Goal: Transaction & Acquisition: Purchase product/service

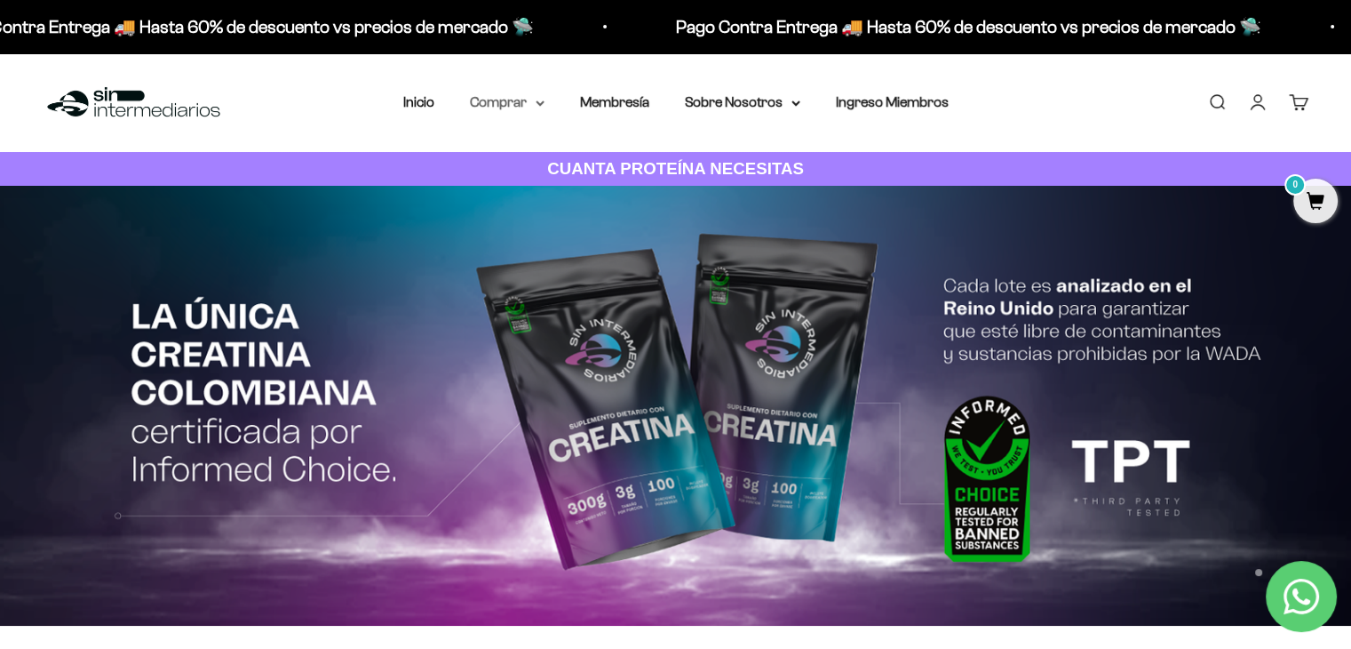
click at [501, 97] on summary "Comprar" at bounding box center [507, 102] width 75 height 23
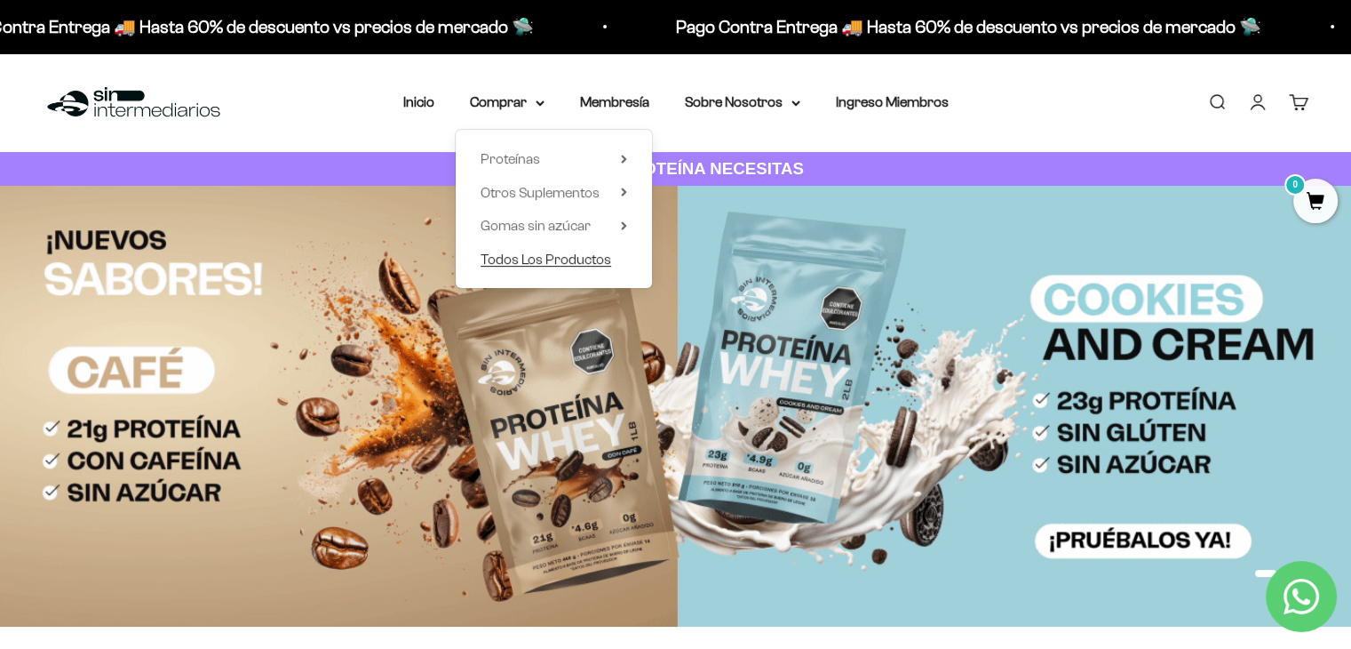
click at [522, 267] on span "Todos Los Productos" at bounding box center [546, 259] width 131 height 23
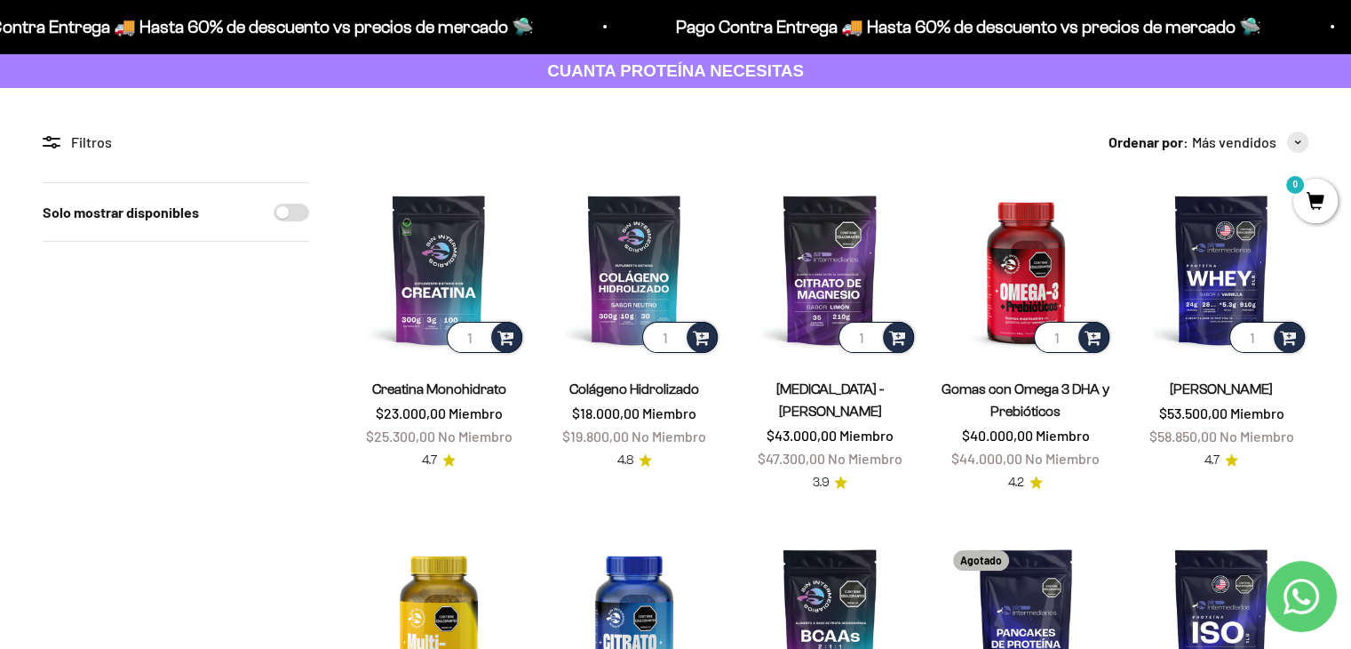
scroll to position [95, 0]
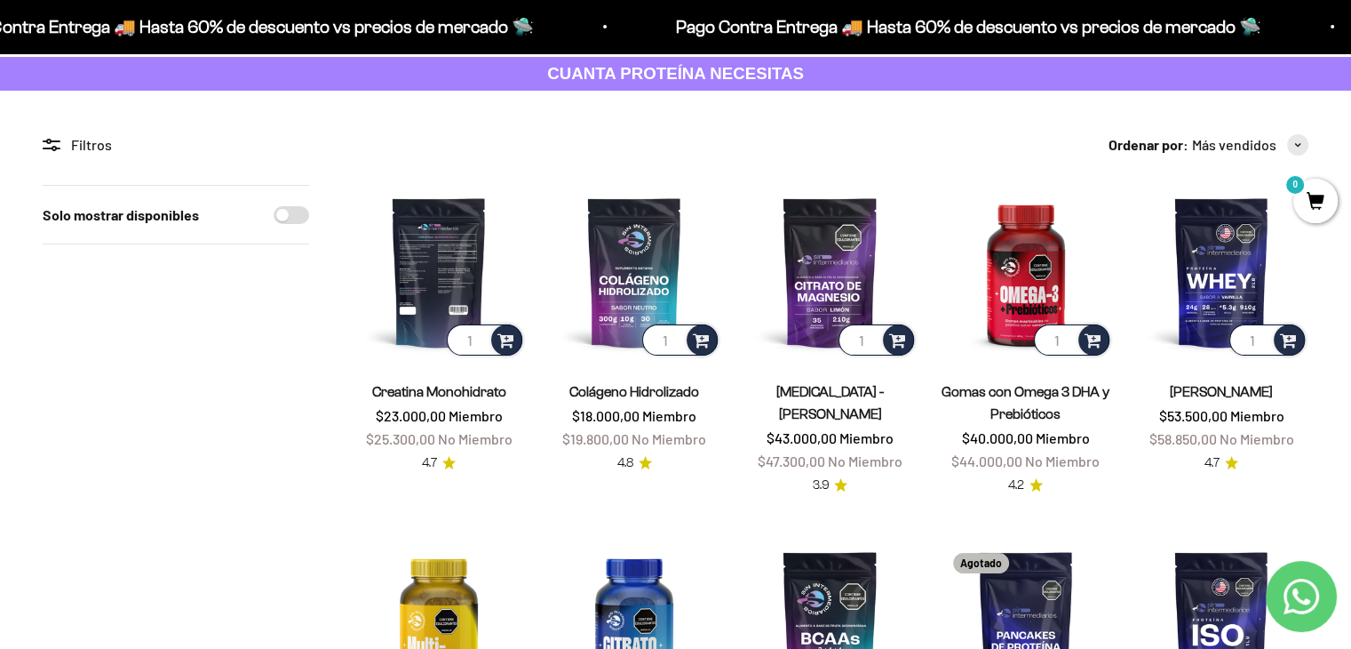
click at [411, 281] on img at bounding box center [439, 272] width 174 height 174
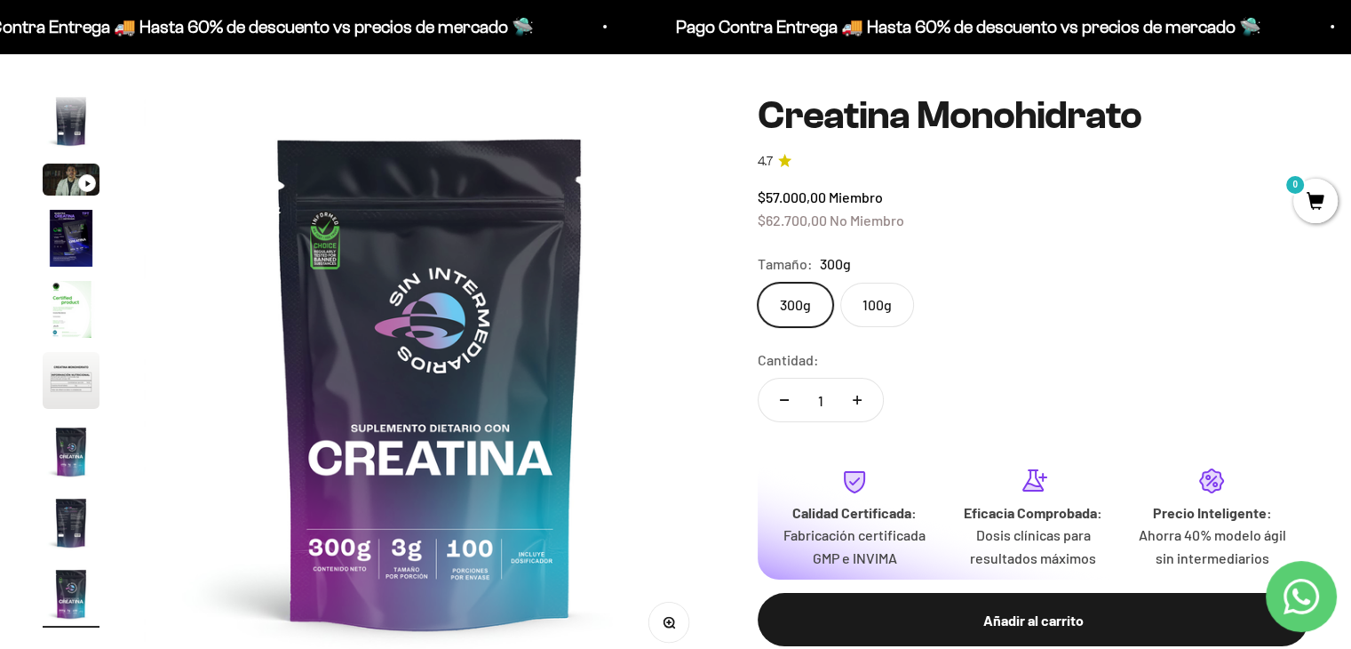
scroll to position [135, 0]
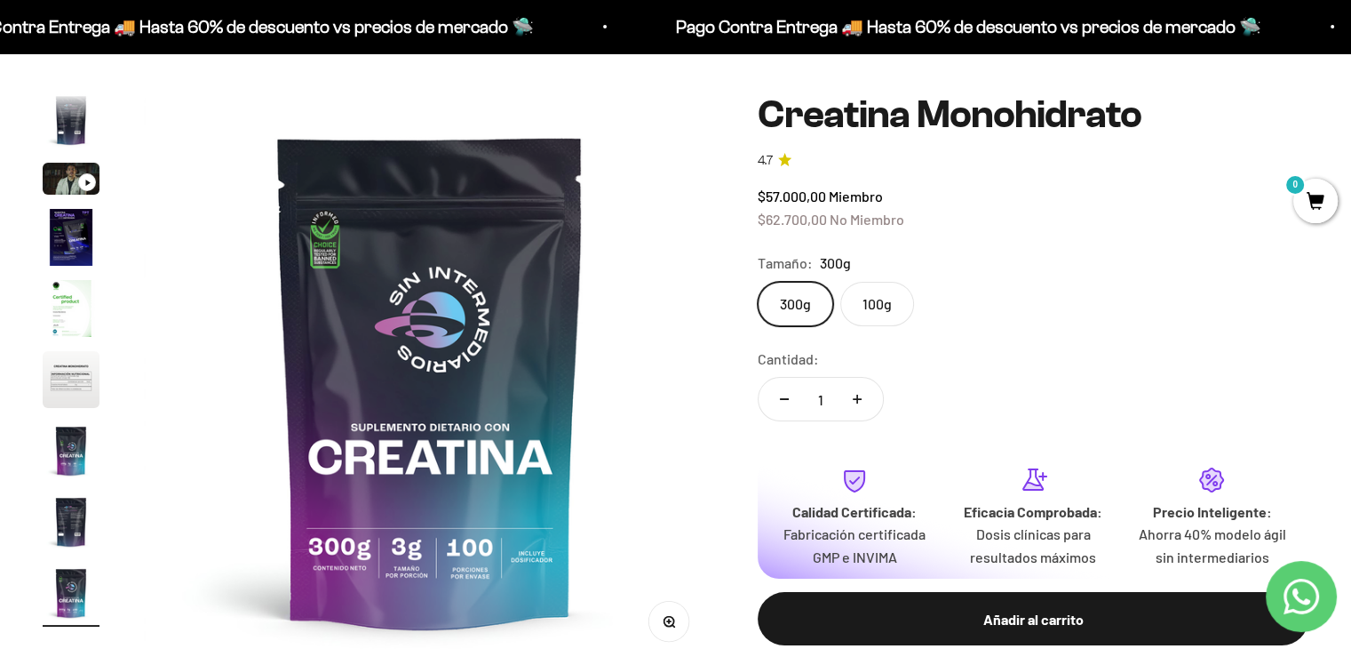
click at [893, 309] on label "100g" at bounding box center [877, 304] width 74 height 44
click at [758, 282] on input "100g" at bounding box center [757, 281] width 1 height 1
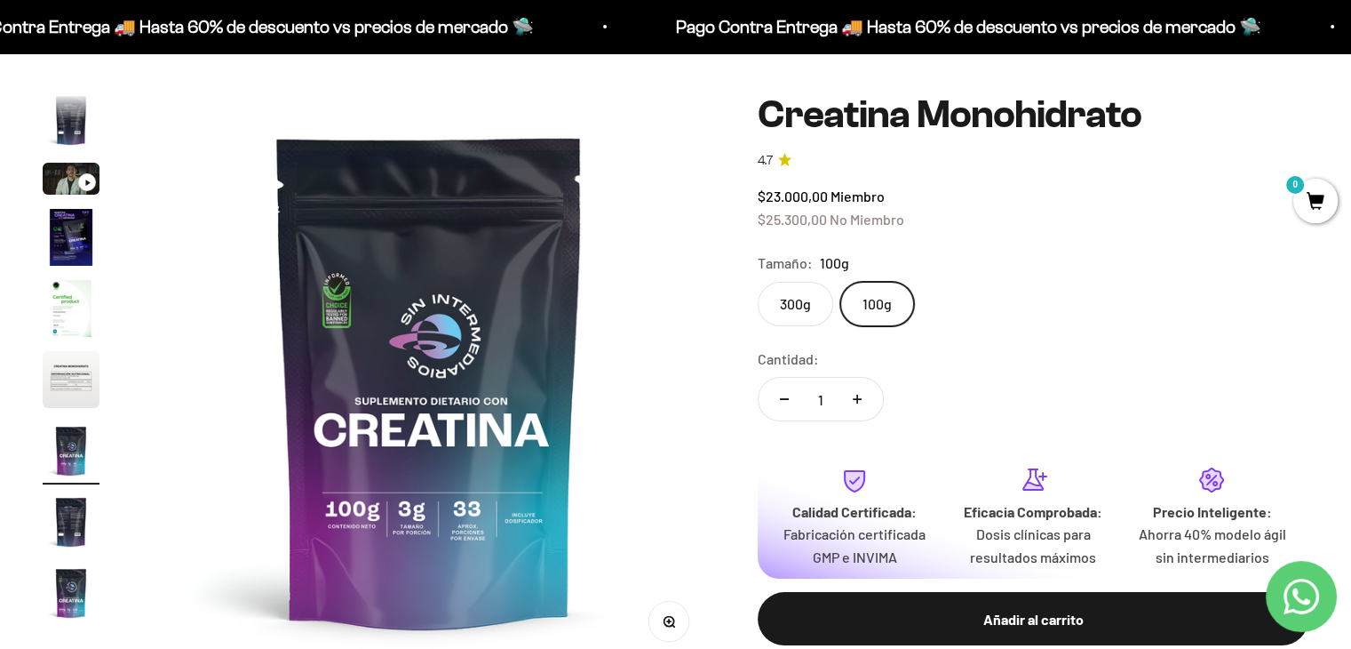
click at [800, 296] on label "300g" at bounding box center [796, 304] width 76 height 44
click at [758, 282] on input "300g" at bounding box center [757, 281] width 1 height 1
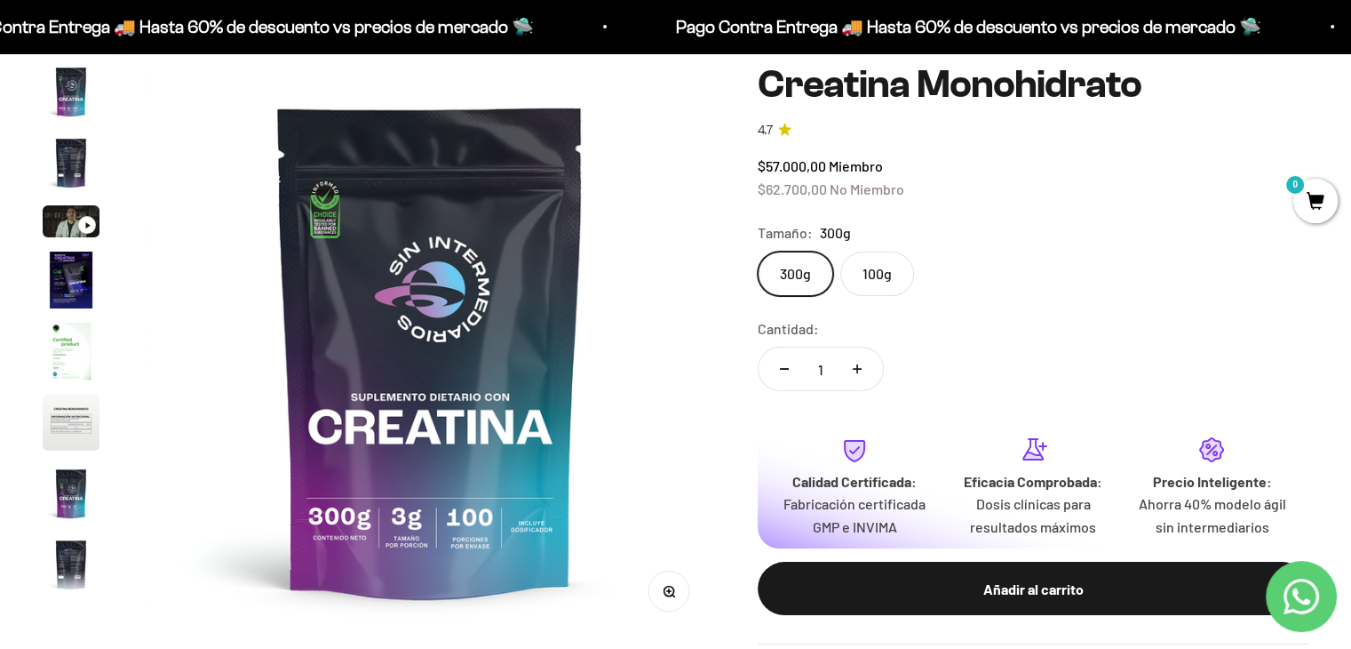
click at [68, 176] on img "Ir al artículo 2" at bounding box center [71, 162] width 57 height 57
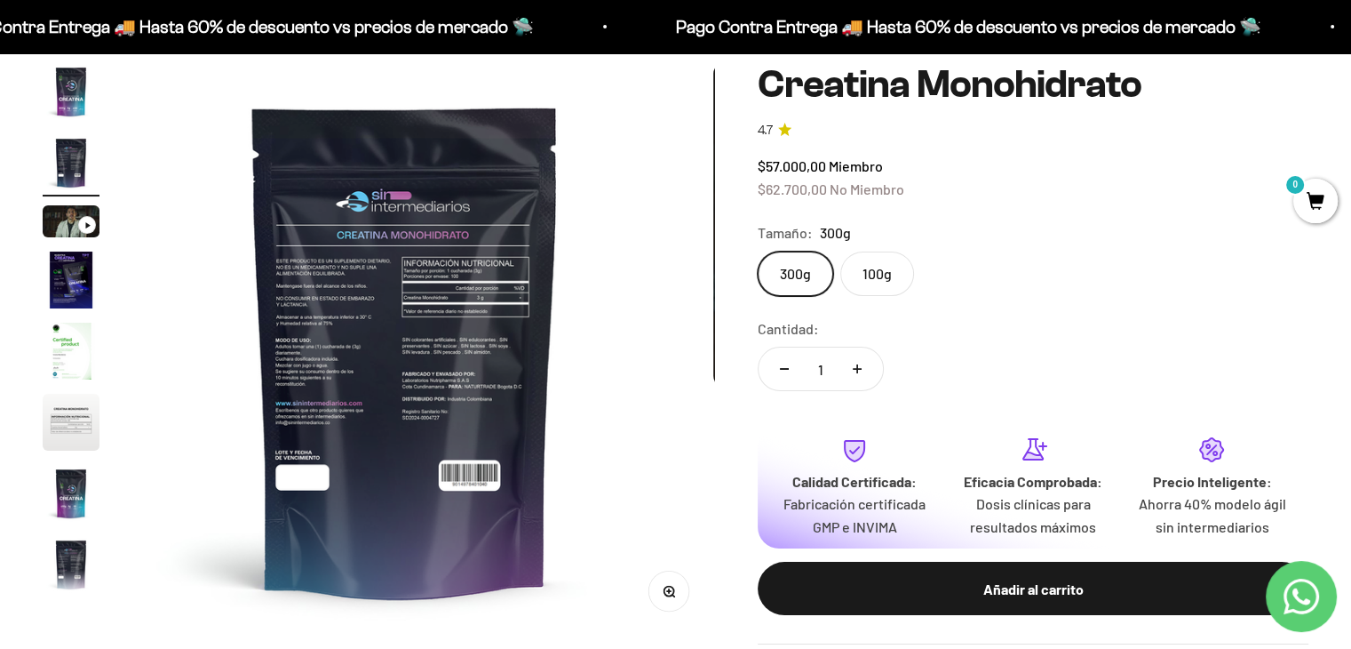
scroll to position [0, 594]
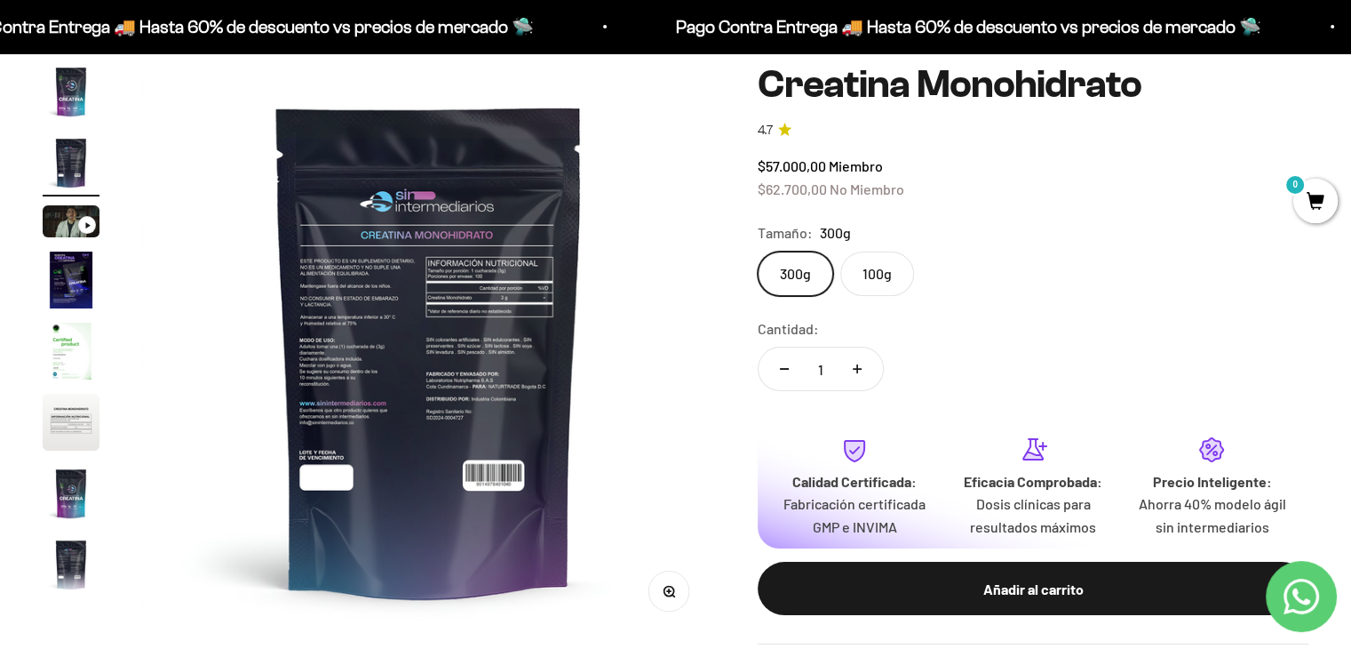
click at [68, 227] on img "Ir al artículo 3" at bounding box center [71, 221] width 57 height 32
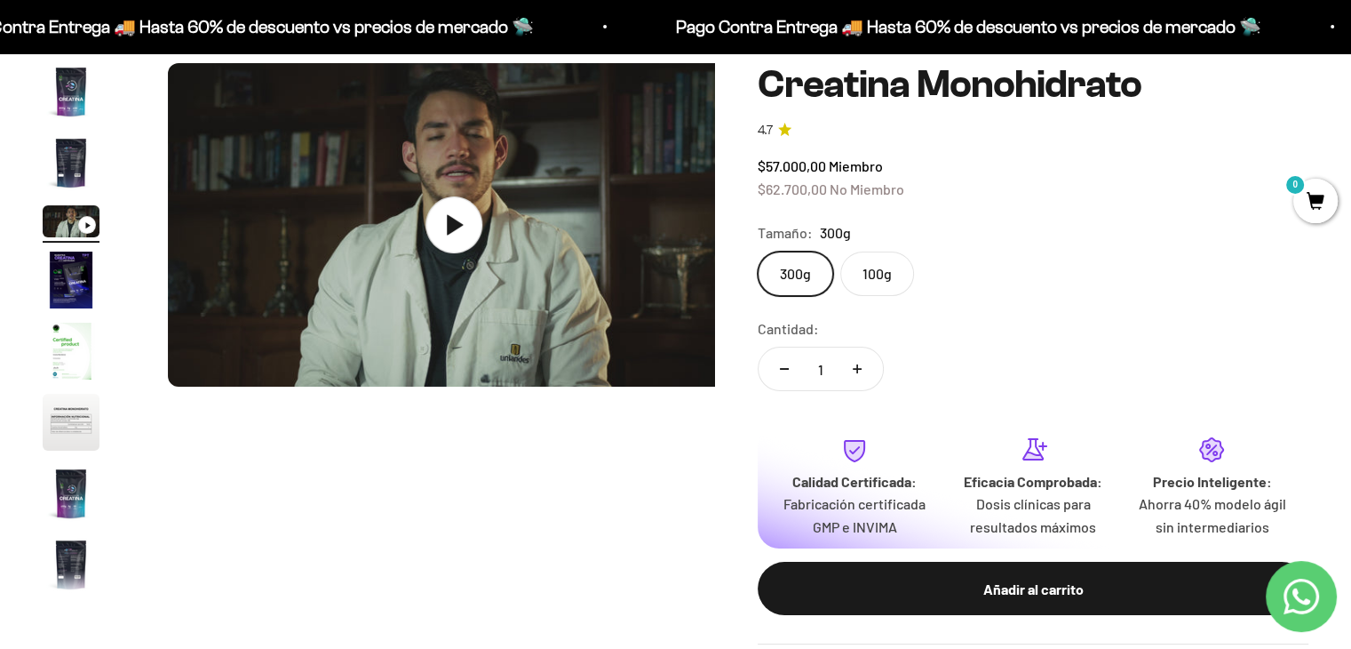
scroll to position [0, 1189]
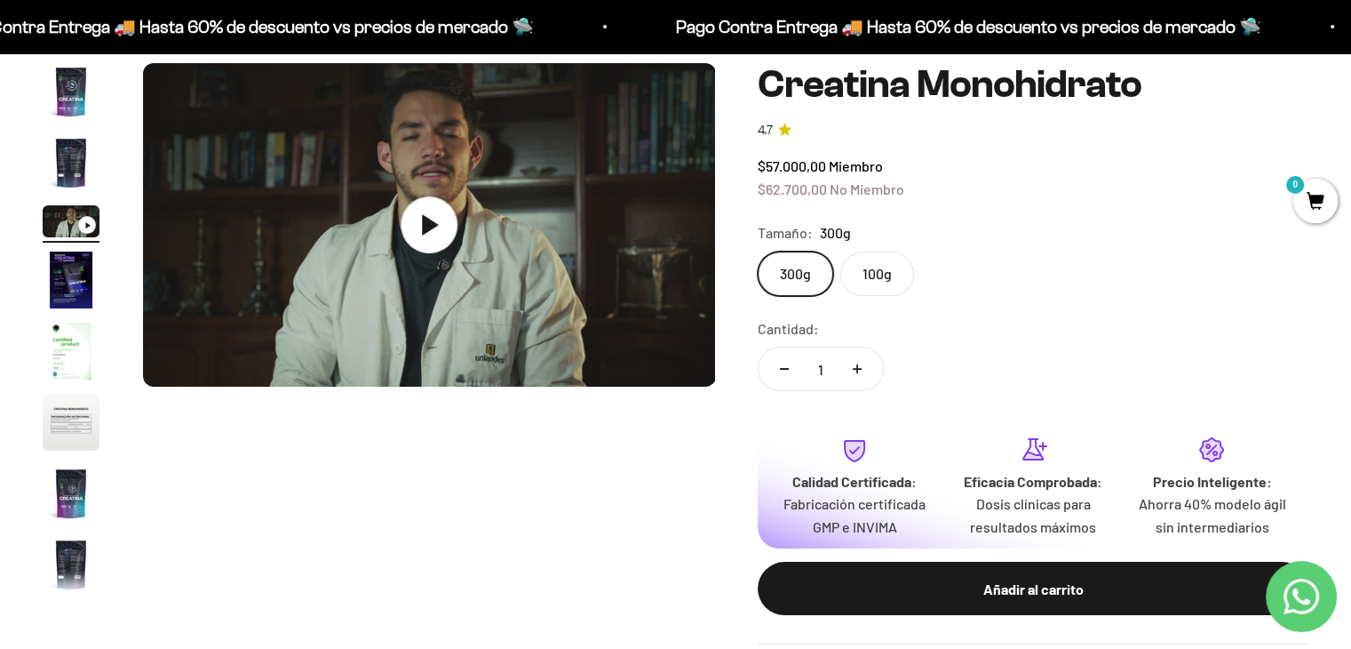
click at [79, 267] on img "Ir al artículo 4" at bounding box center [71, 279] width 57 height 57
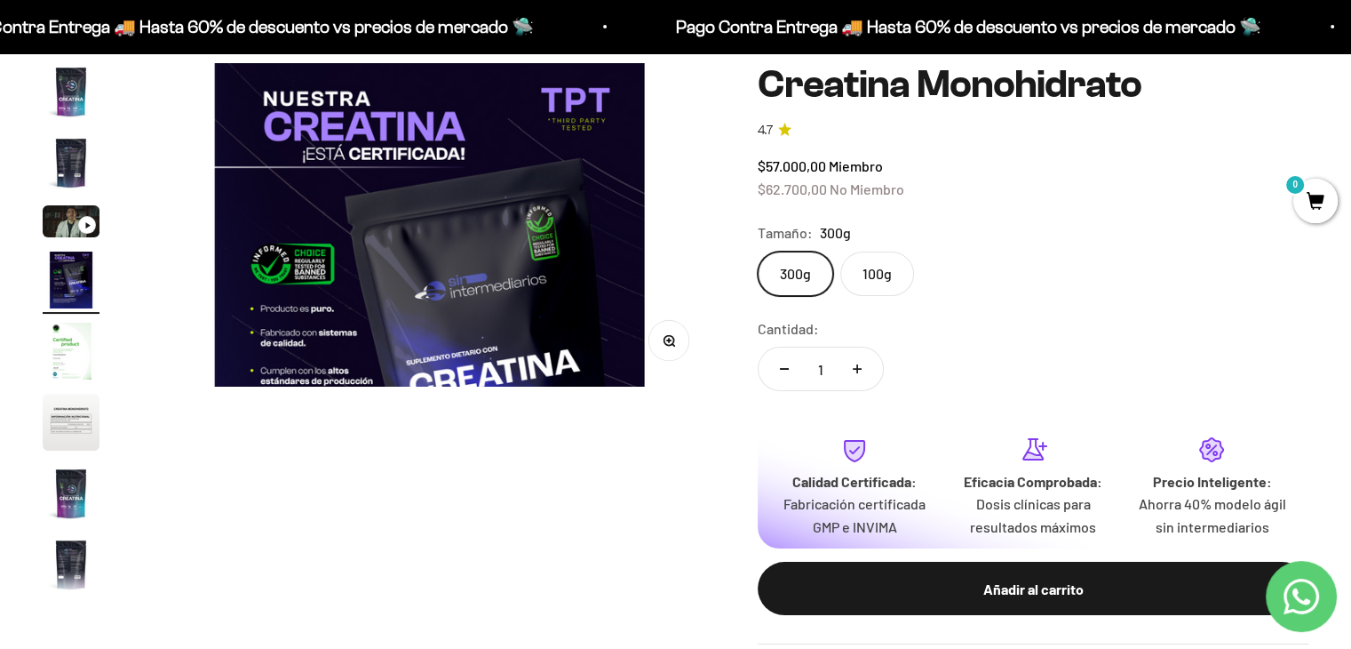
scroll to position [0, 1784]
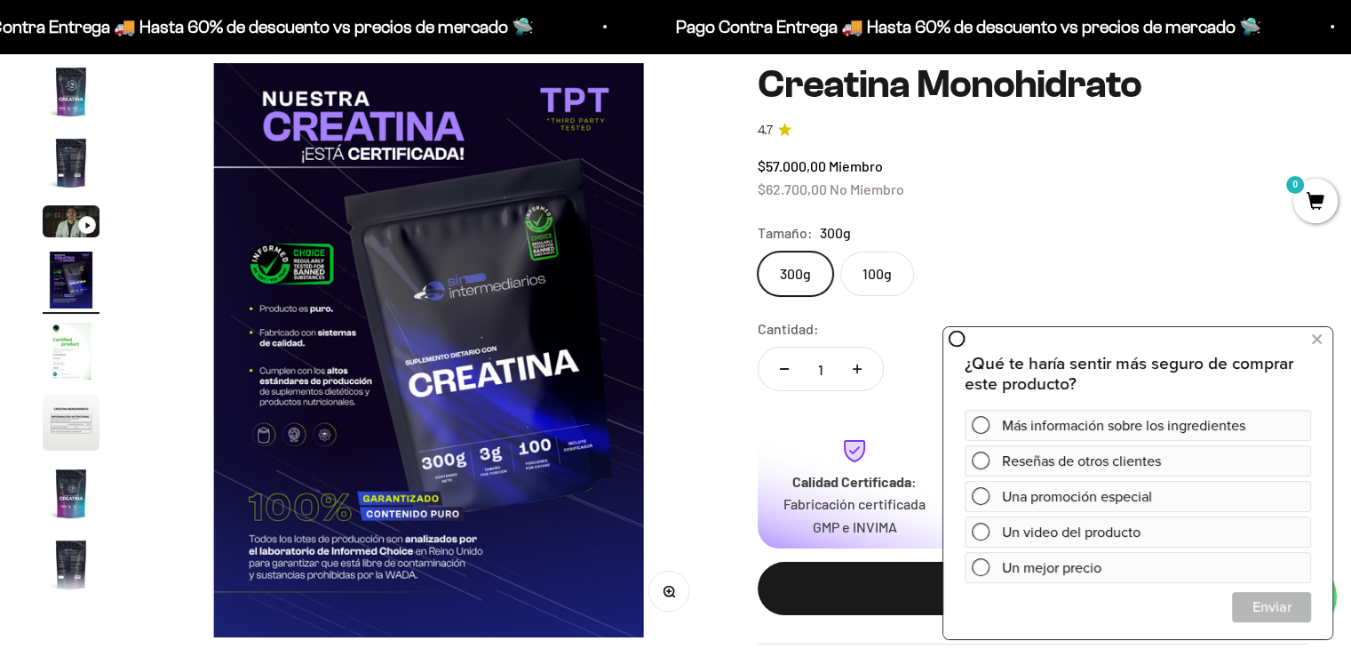
click at [82, 345] on img "Ir al artículo 5" at bounding box center [71, 350] width 57 height 57
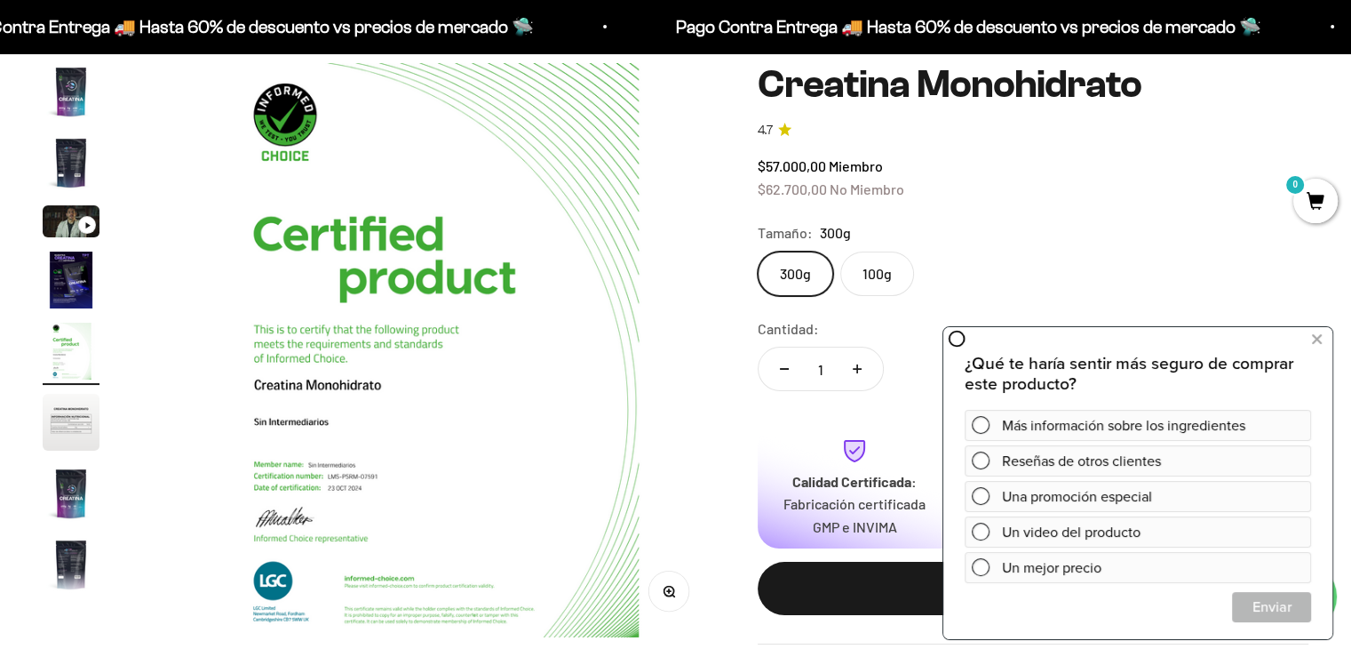
scroll to position [0, 2377]
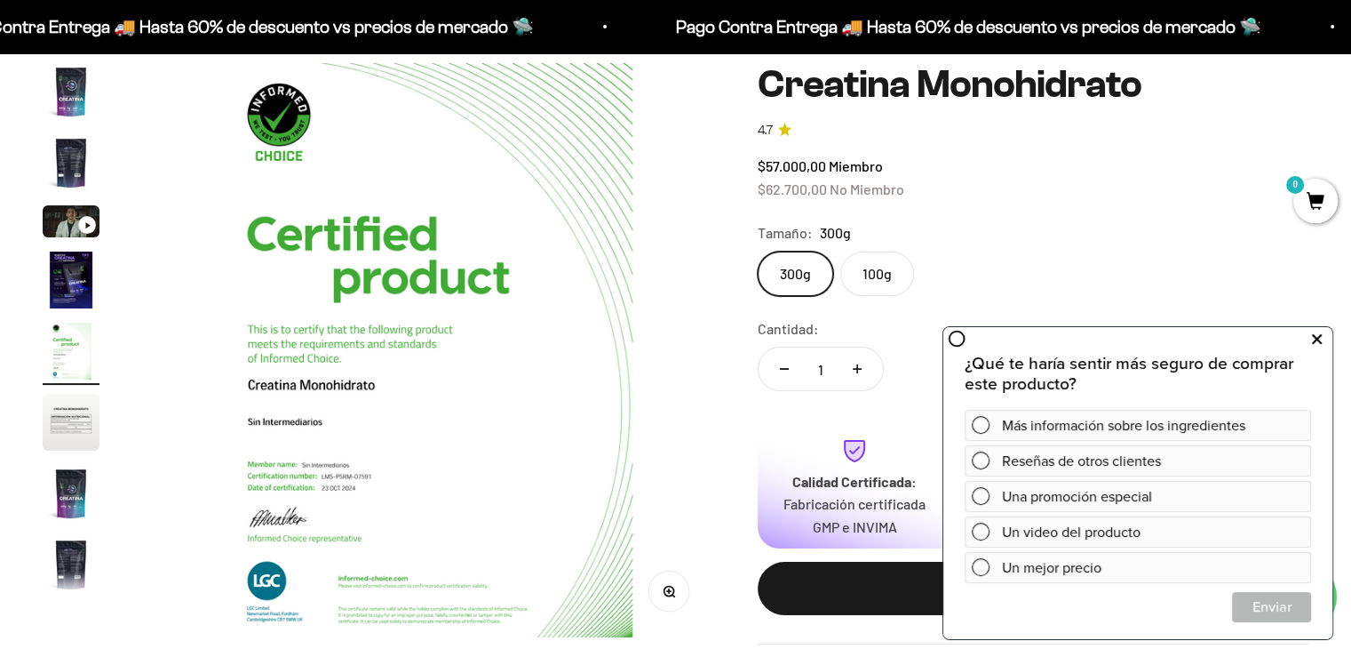
click at [1316, 345] on icon at bounding box center [1317, 339] width 10 height 23
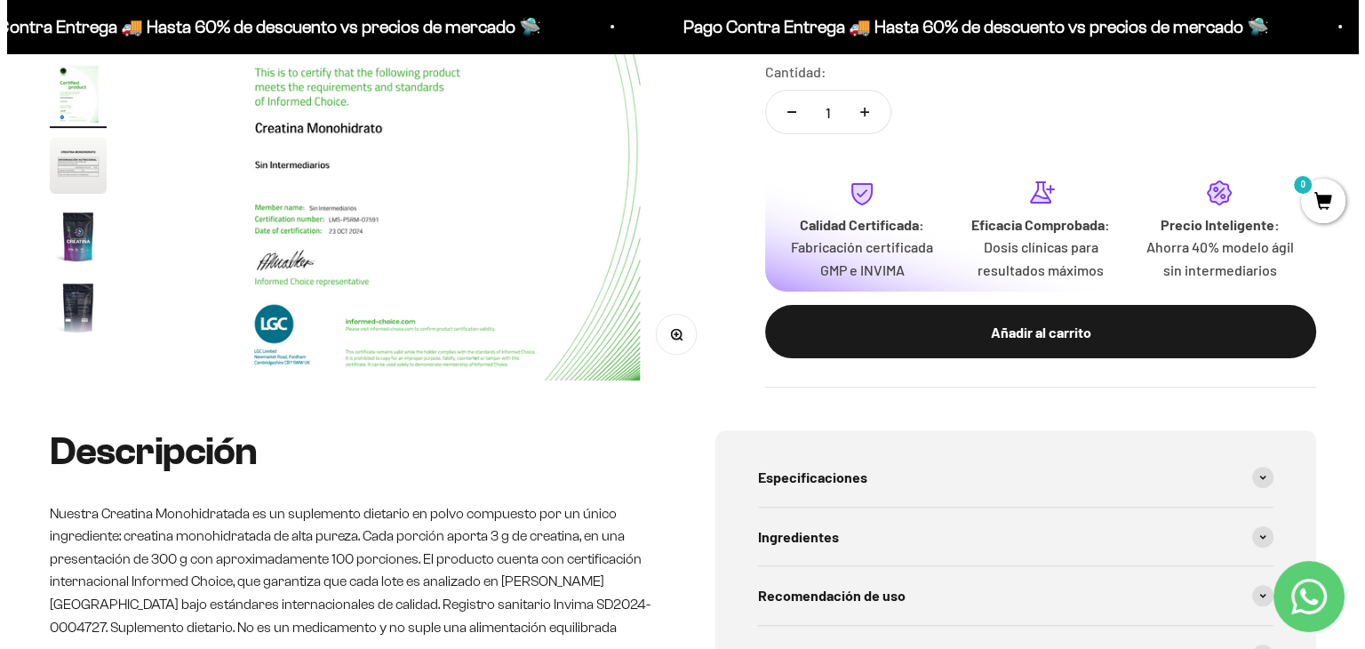
scroll to position [441, 0]
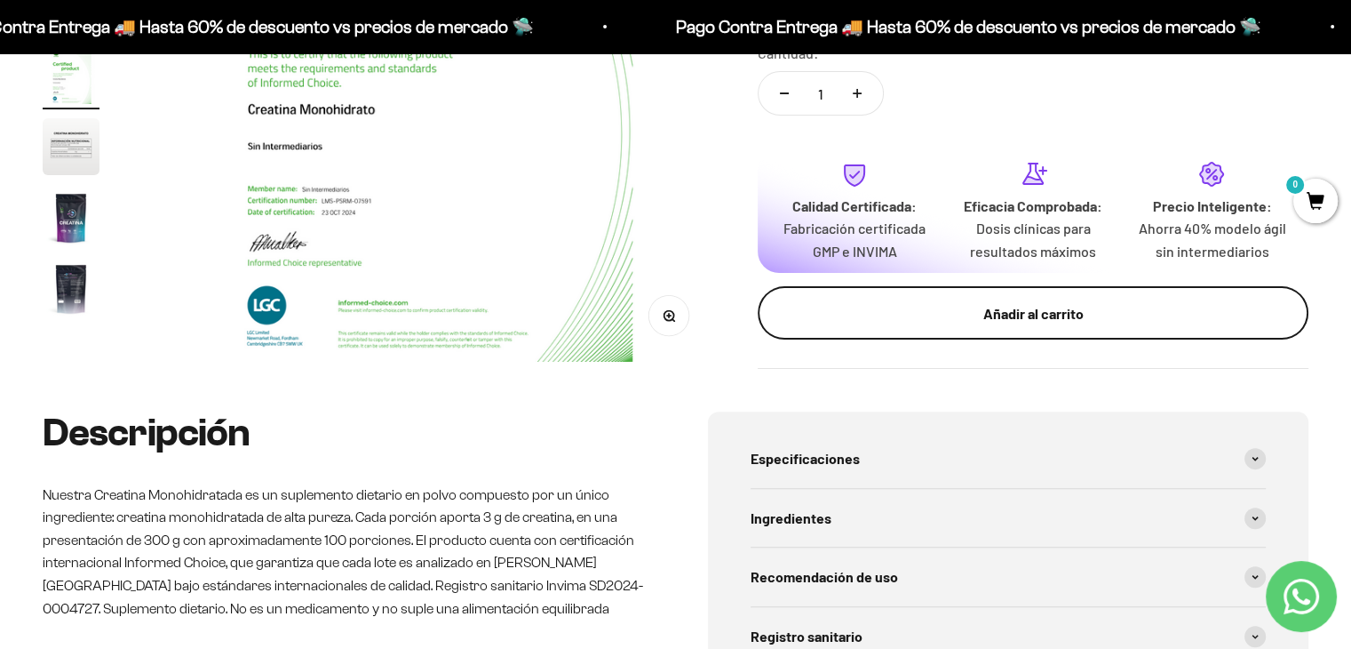
click at [972, 325] on button "Añadir al carrito" at bounding box center [1033, 312] width 551 height 53
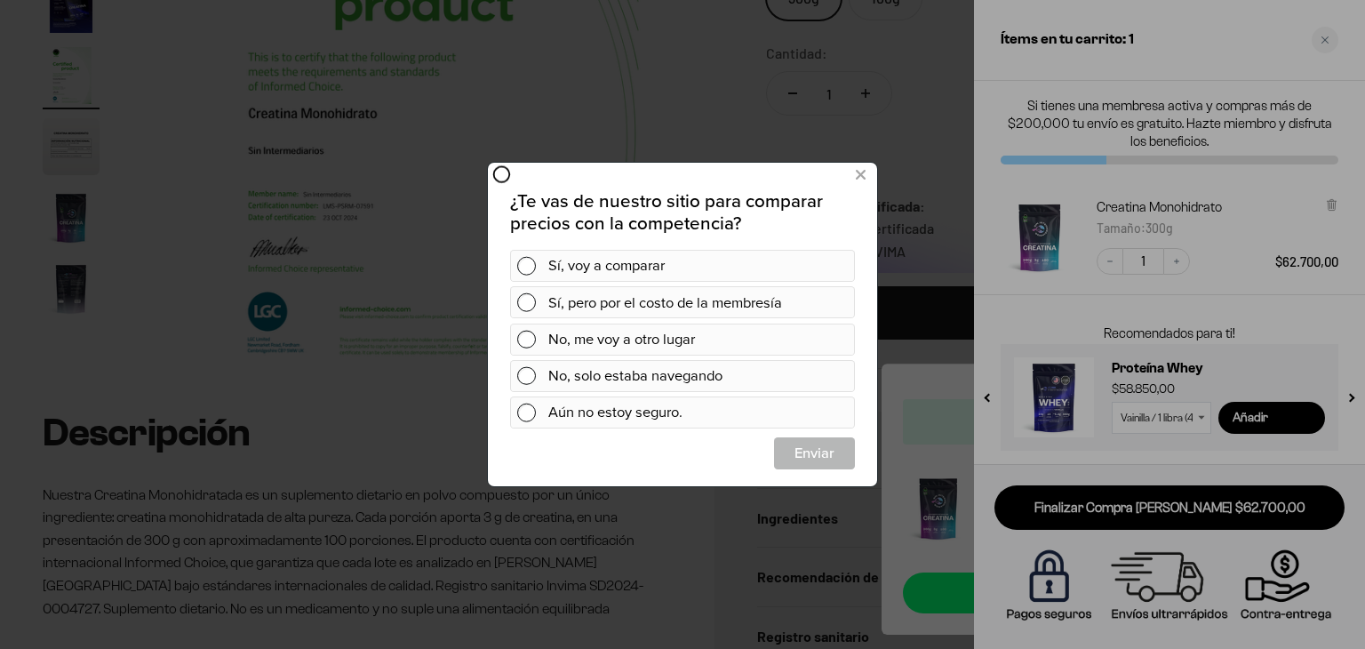
scroll to position [0, 0]
click at [863, 175] on icon at bounding box center [860, 175] width 10 height 24
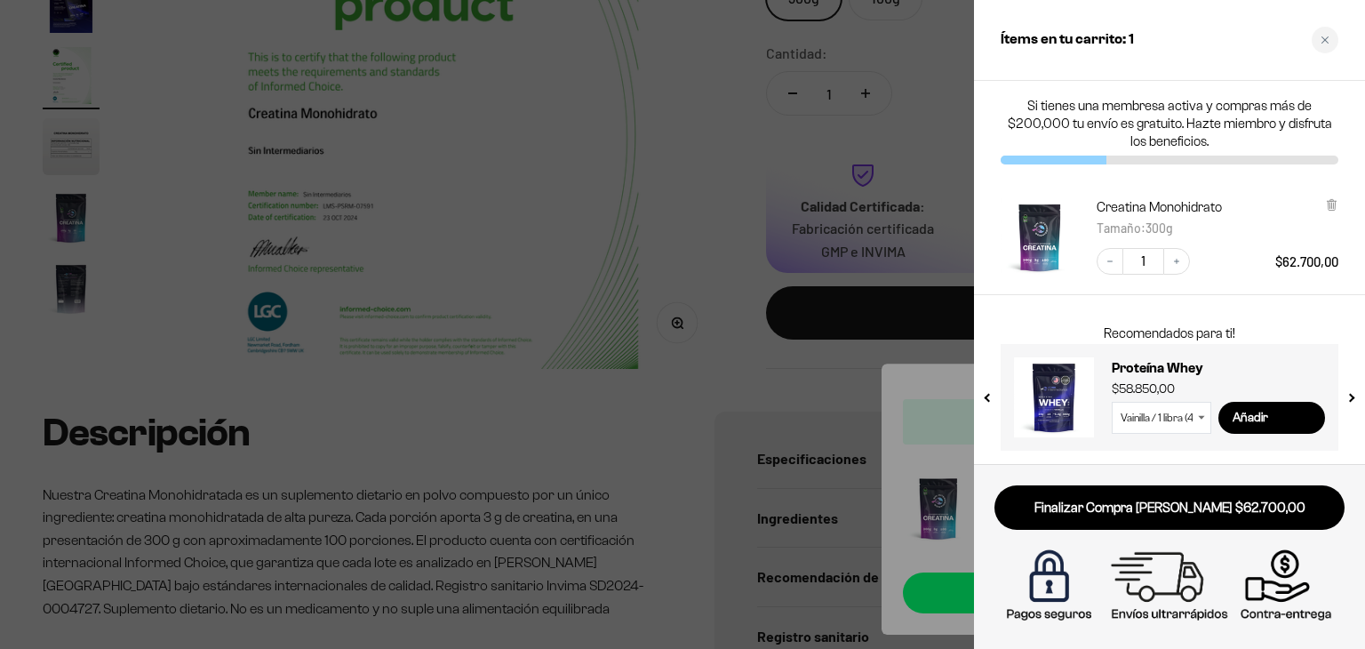
click at [789, 124] on div at bounding box center [682, 324] width 1365 height 649
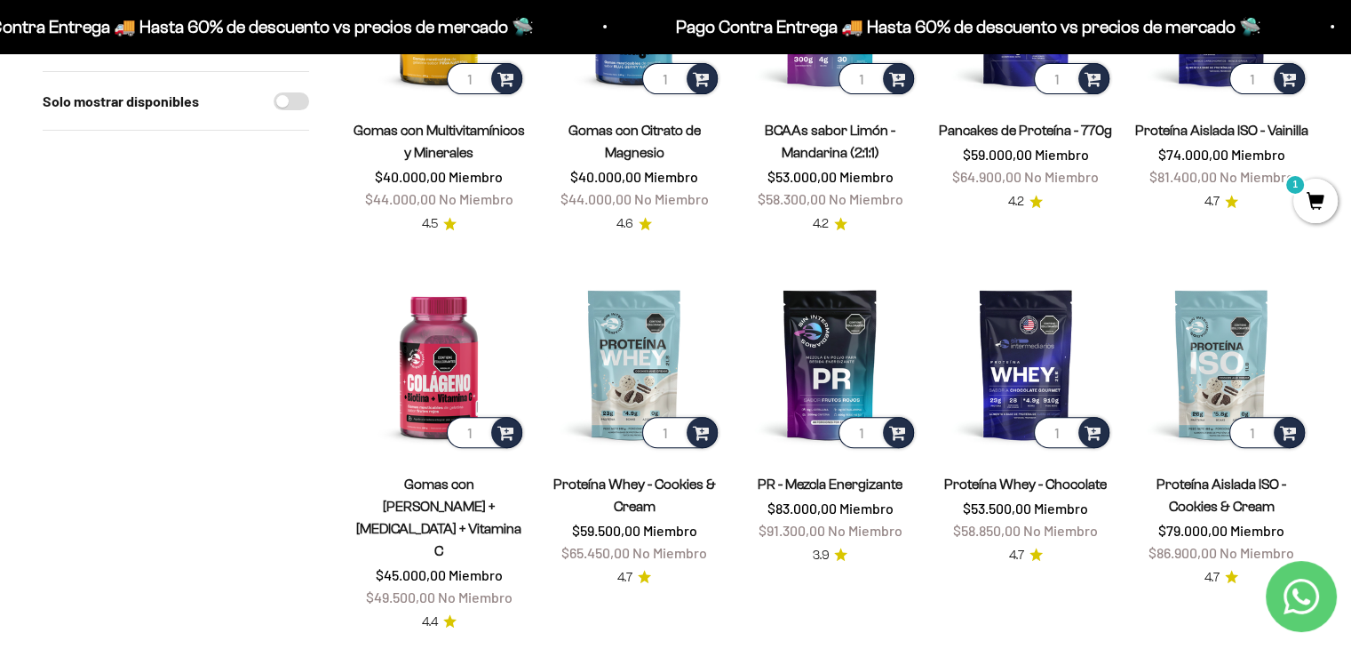
scroll to position [711, 0]
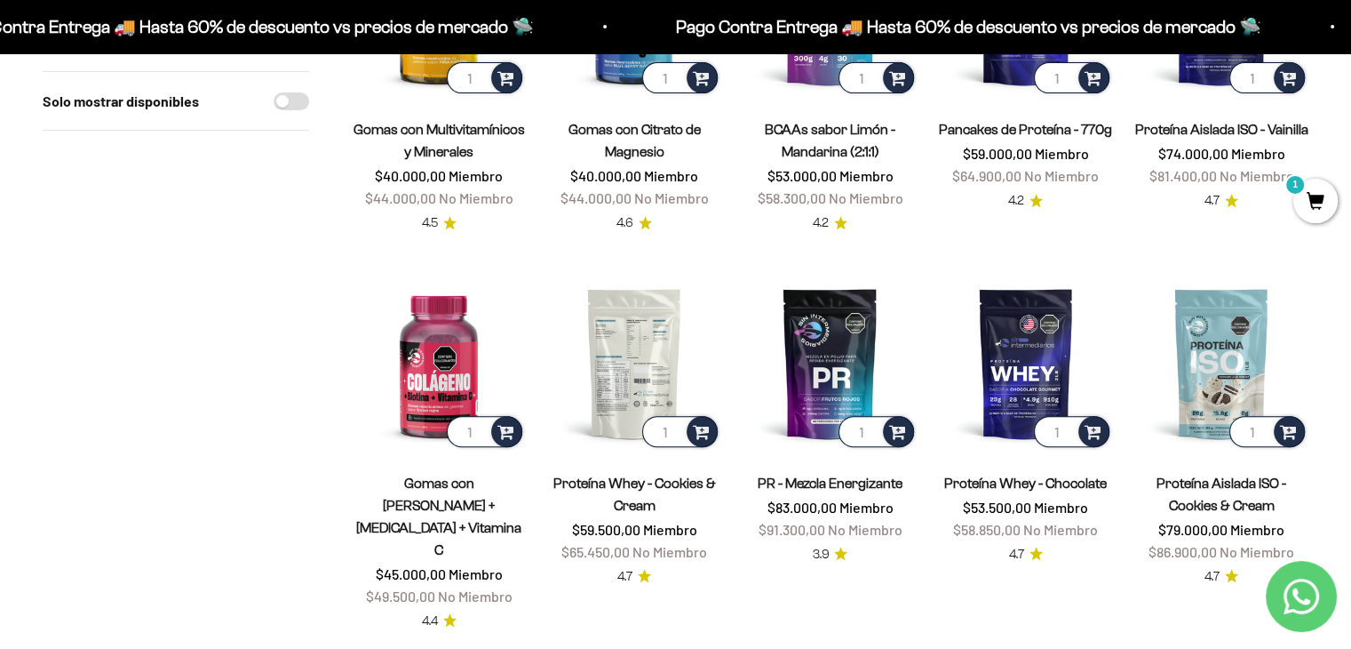
click at [664, 338] on img at bounding box center [634, 362] width 174 height 174
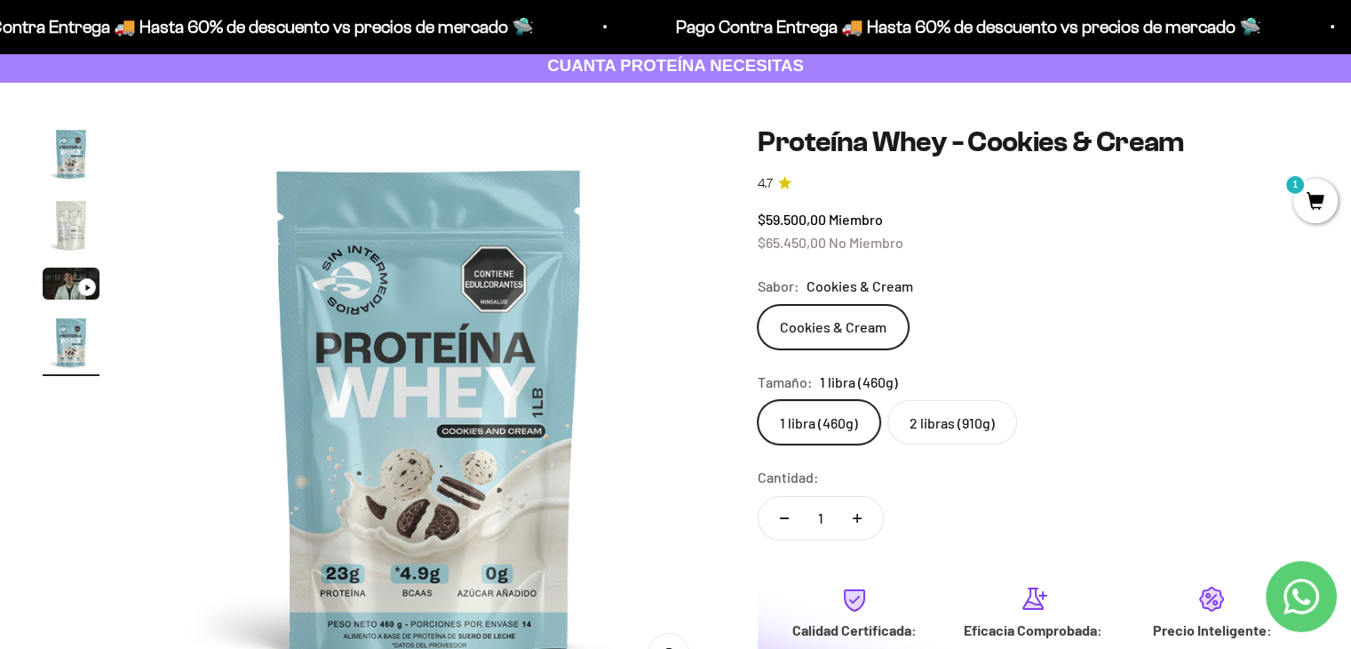
scroll to position [89, 0]
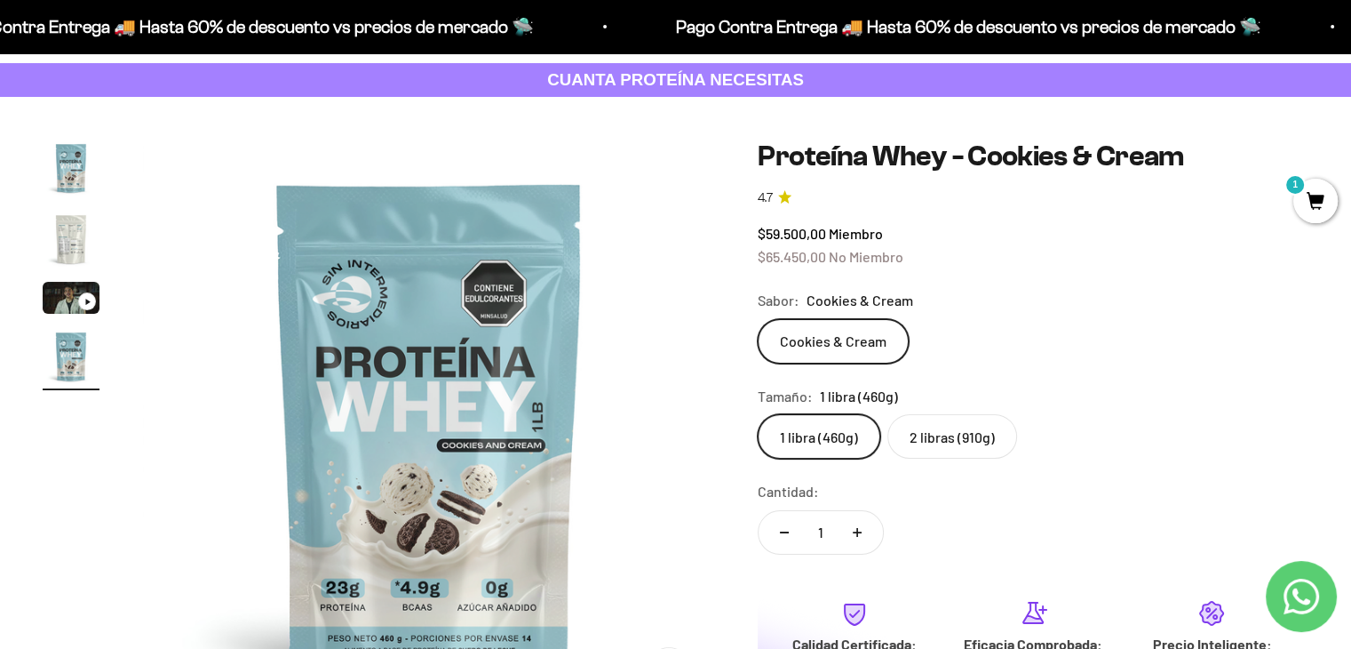
click at [64, 251] on img "Ir al artículo 2" at bounding box center [71, 239] width 57 height 57
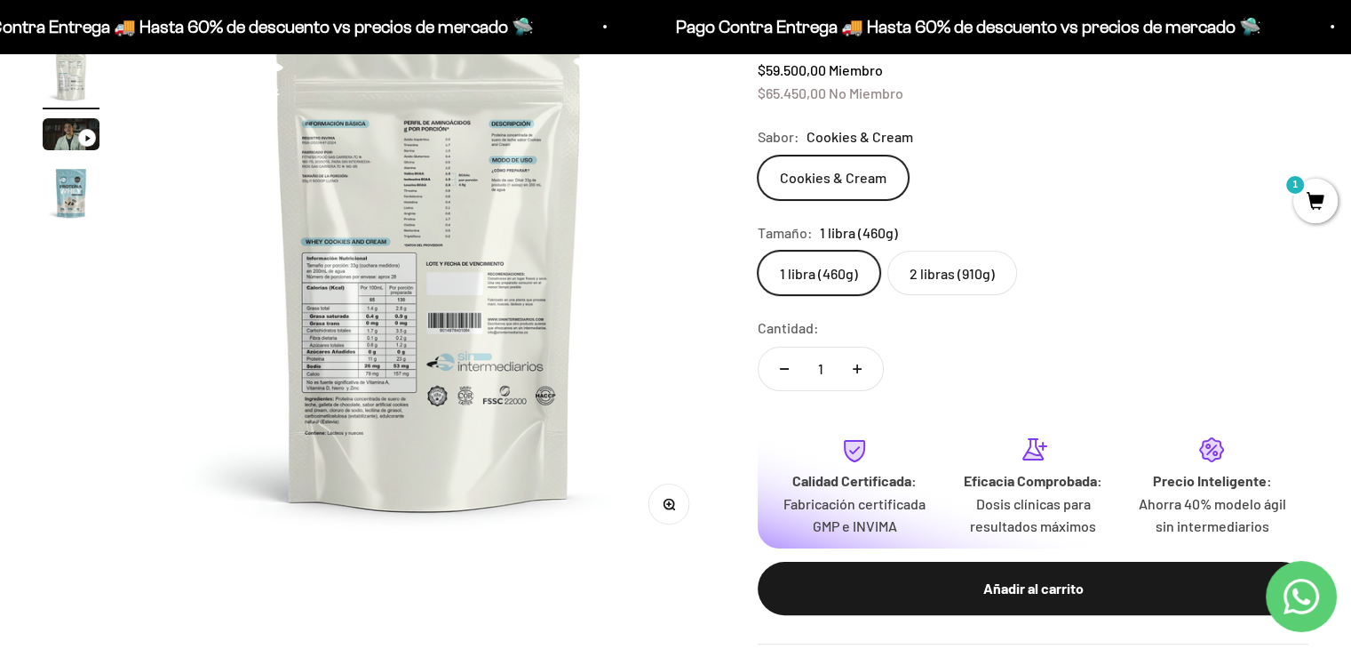
scroll to position [252, 0]
click at [668, 511] on button "Zoom" at bounding box center [669, 503] width 40 height 40
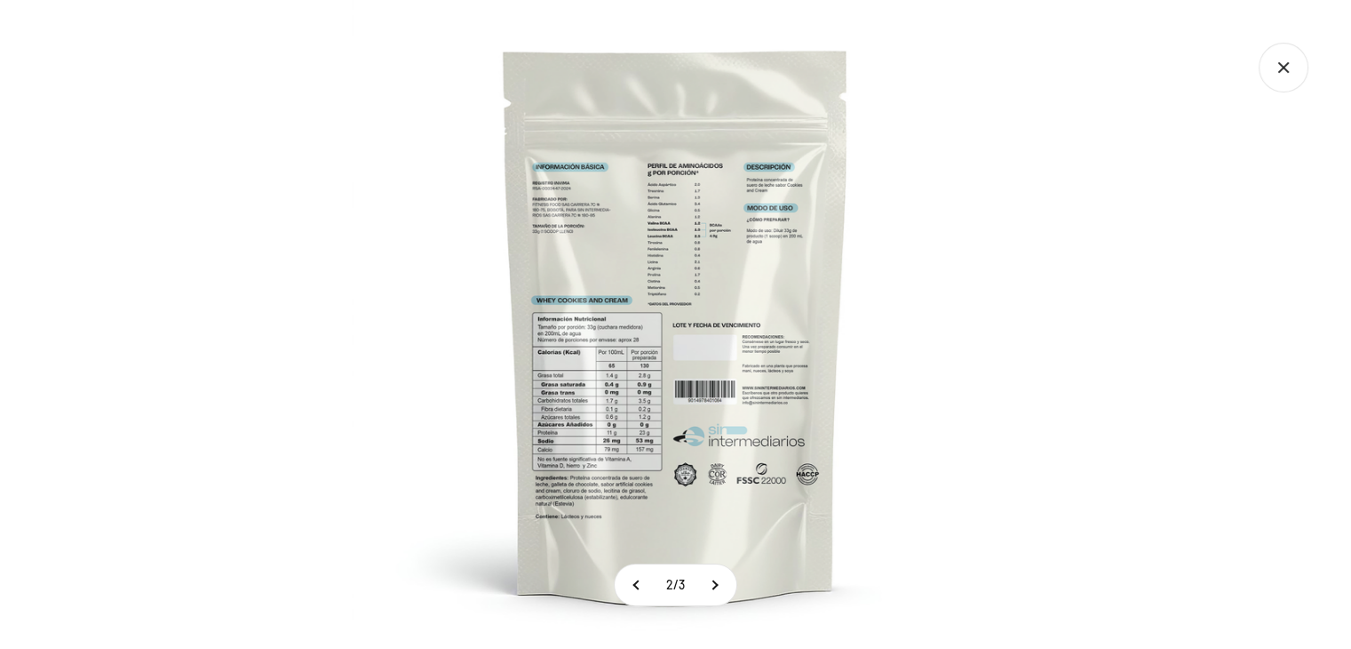
click at [578, 238] on img at bounding box center [676, 324] width 649 height 649
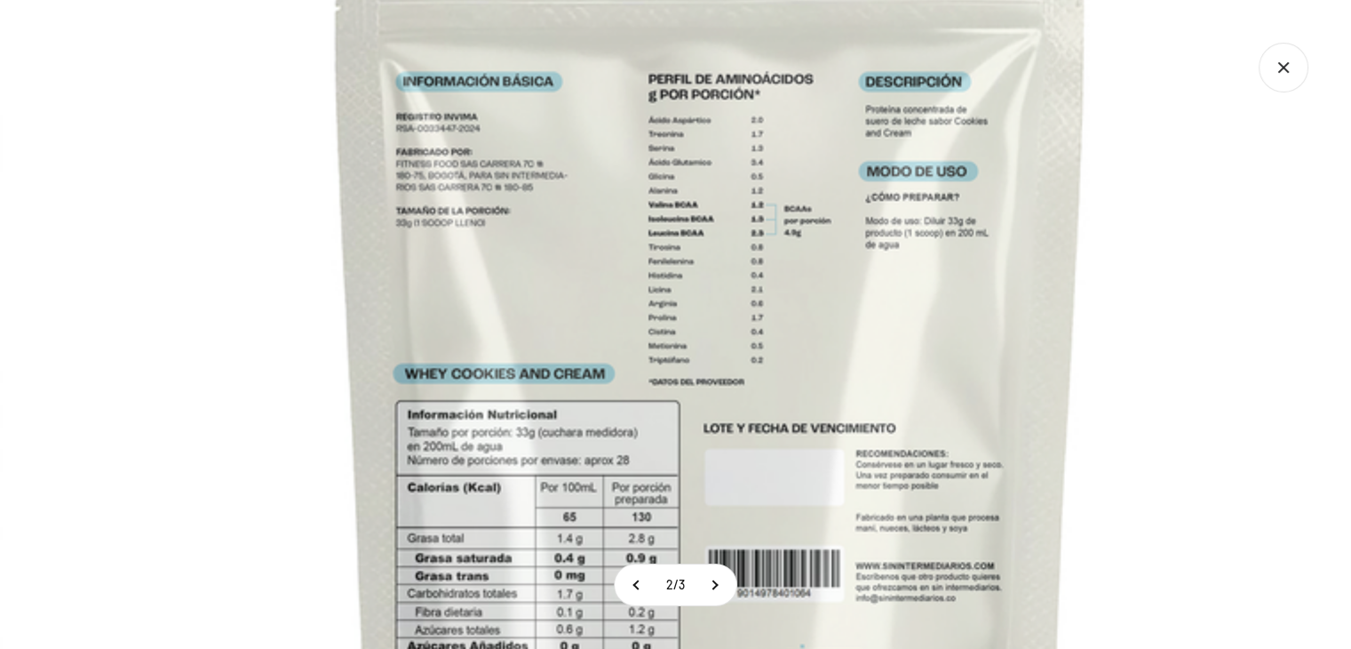
click at [501, 186] on img at bounding box center [710, 426] width 1421 height 1421
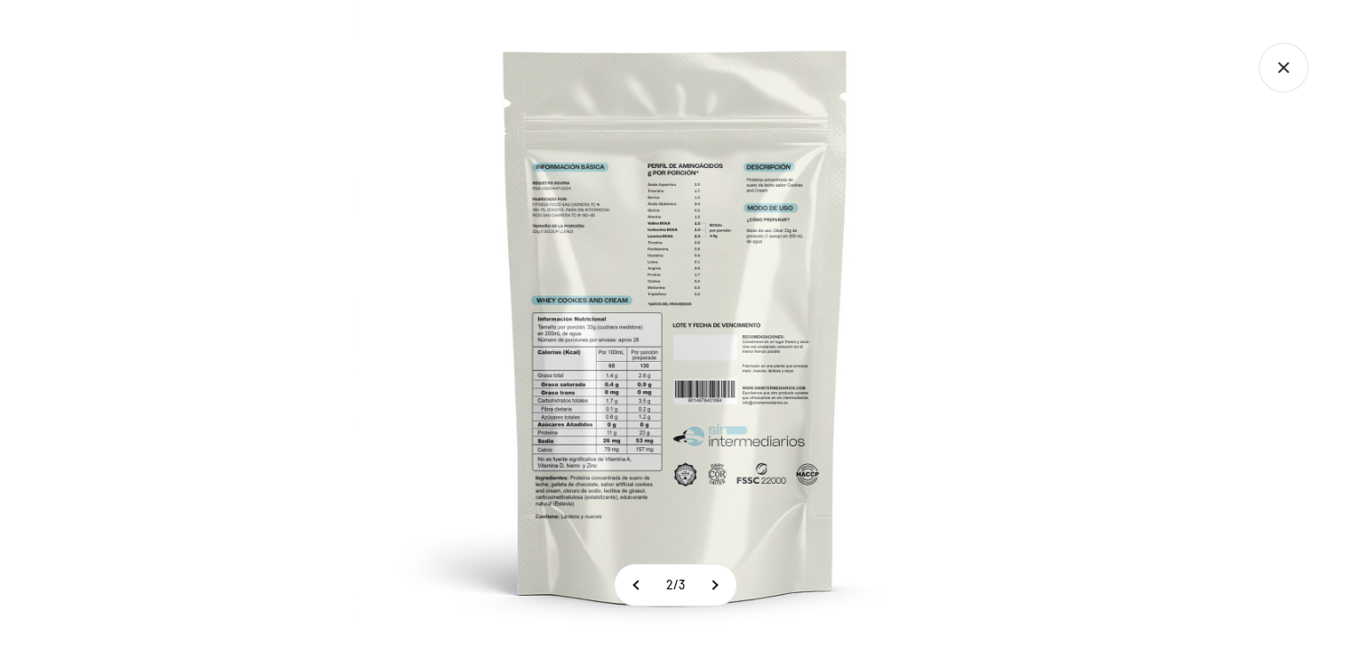
click at [501, 186] on img at bounding box center [676, 324] width 649 height 649
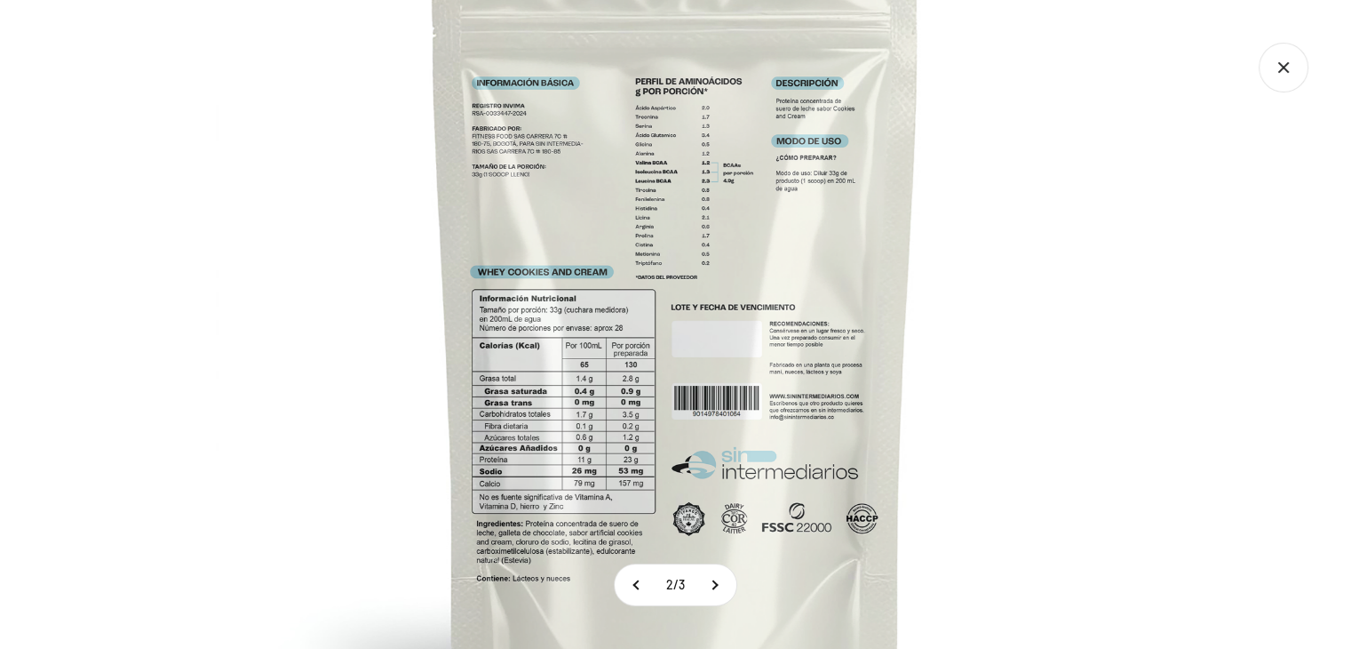
click at [1277, 76] on icon "Cerrar galería" at bounding box center [1284, 68] width 50 height 50
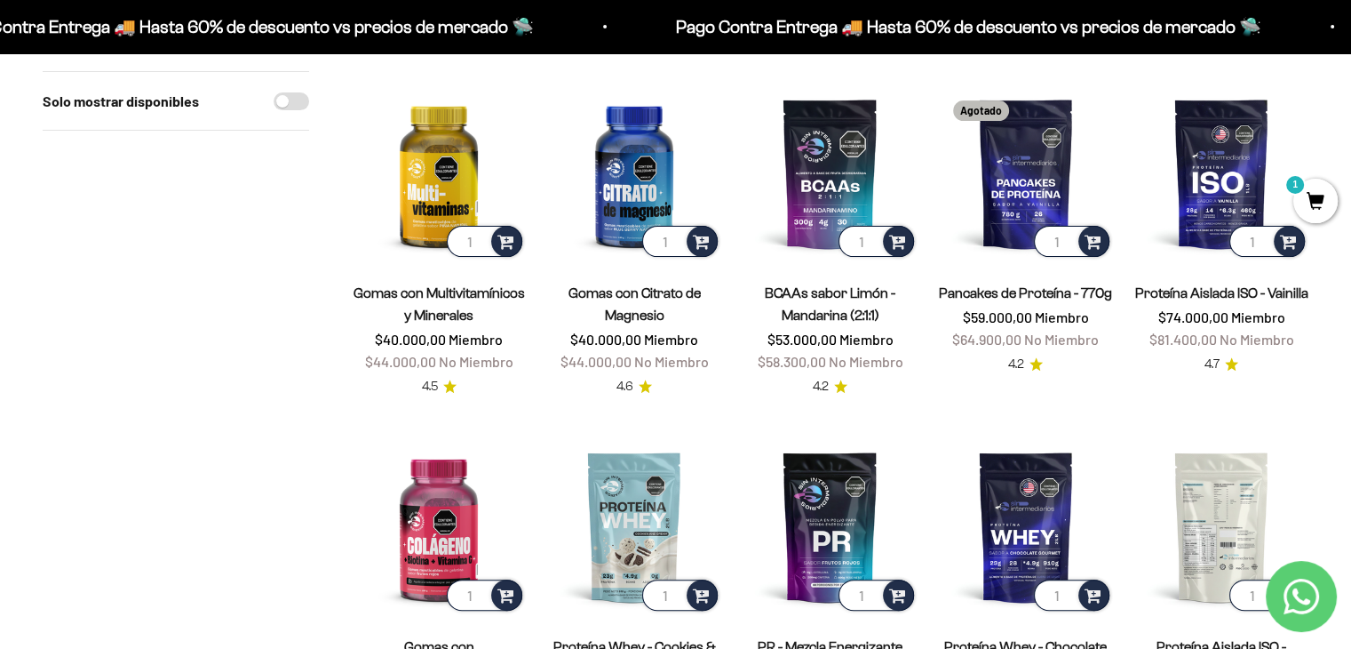
scroll to position [549, 0]
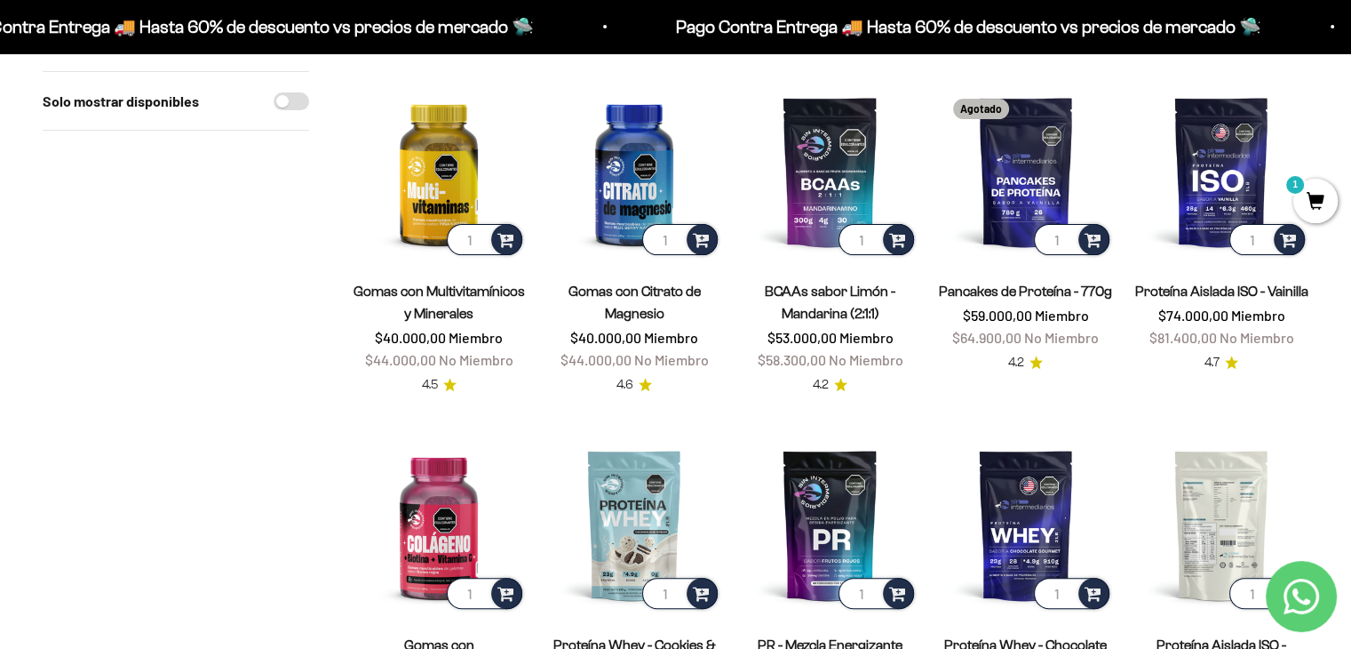
click at [1237, 494] on img at bounding box center [1221, 524] width 174 height 174
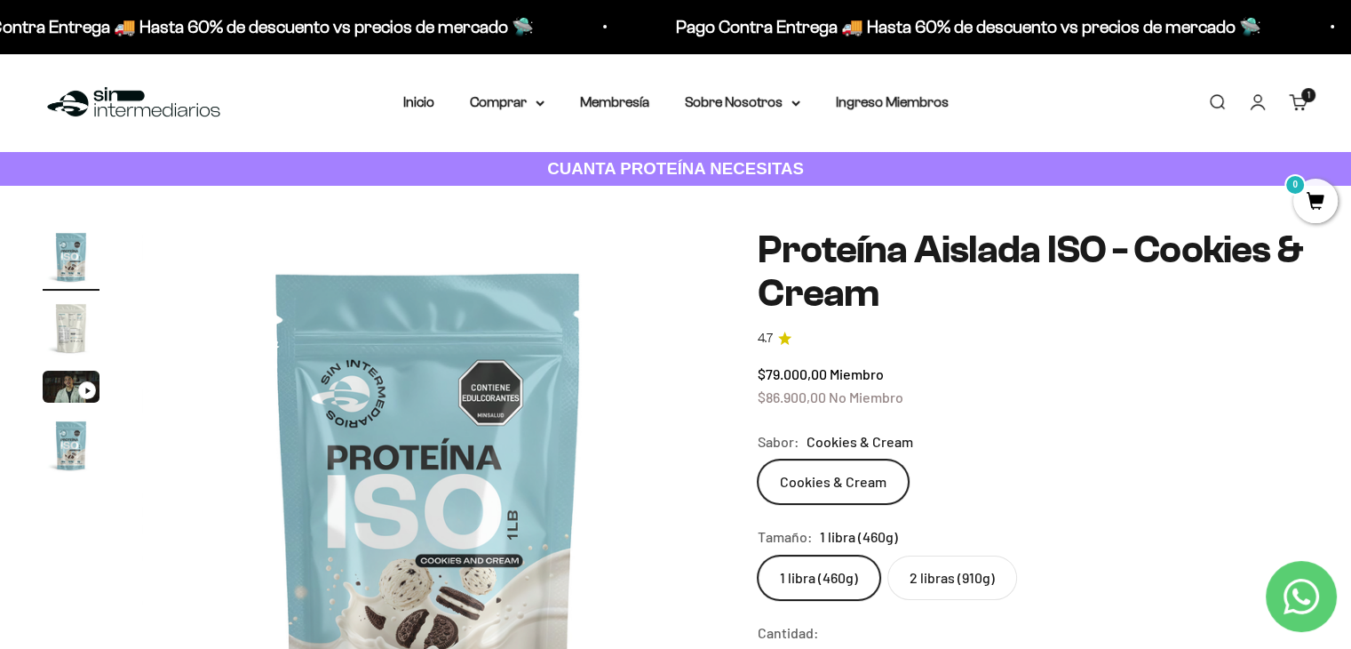
click at [68, 335] on img "Ir al artículo 2" at bounding box center [71, 327] width 57 height 57
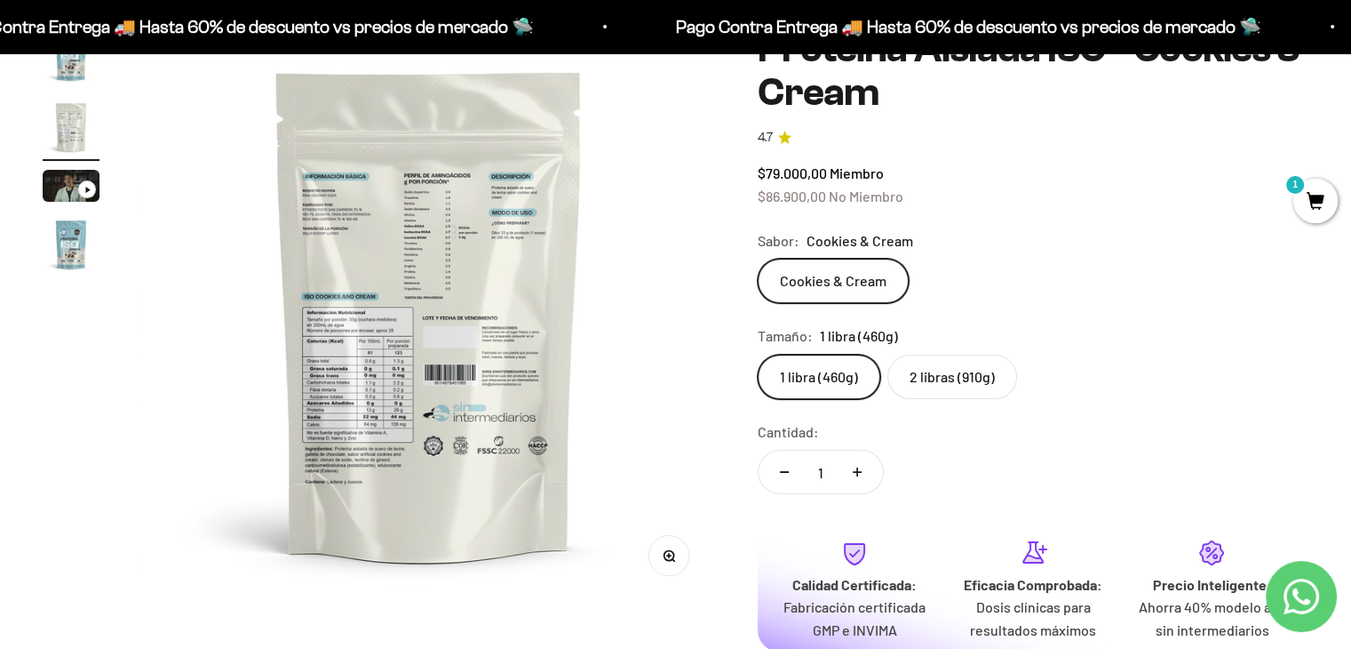
scroll to position [284, 0]
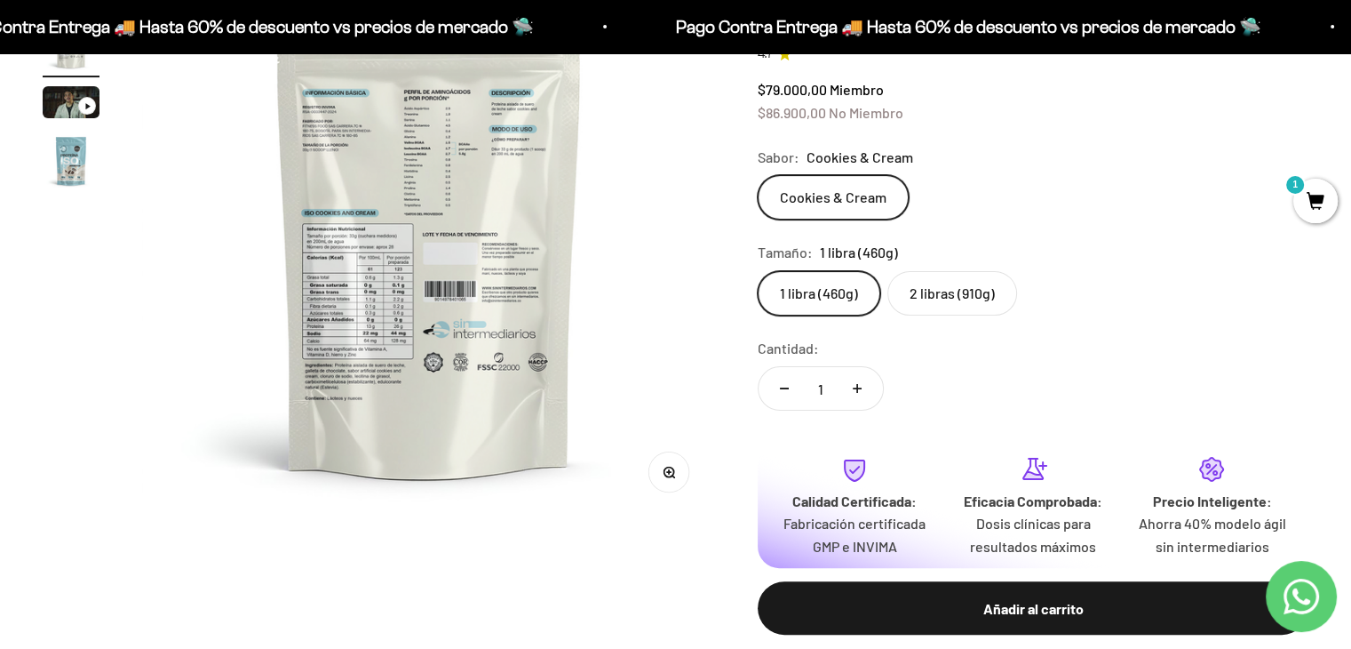
click at [672, 479] on button "Zoom" at bounding box center [669, 471] width 40 height 40
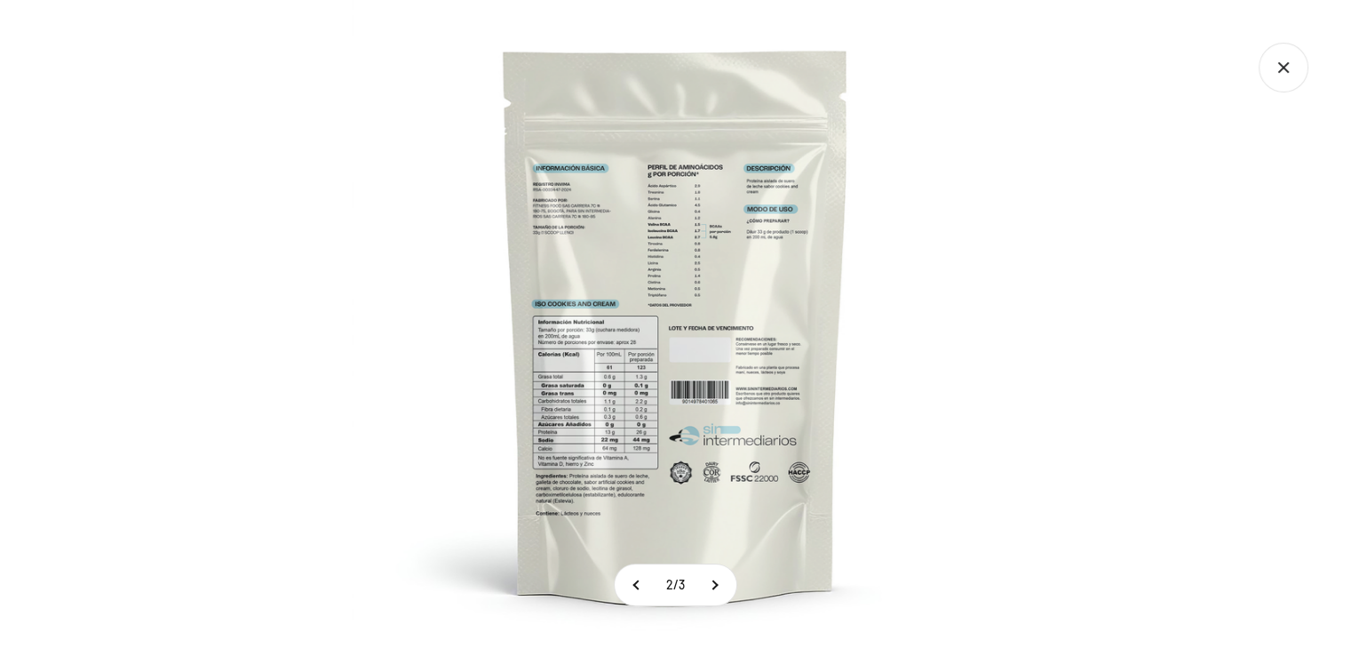
click at [617, 375] on img at bounding box center [676, 324] width 649 height 649
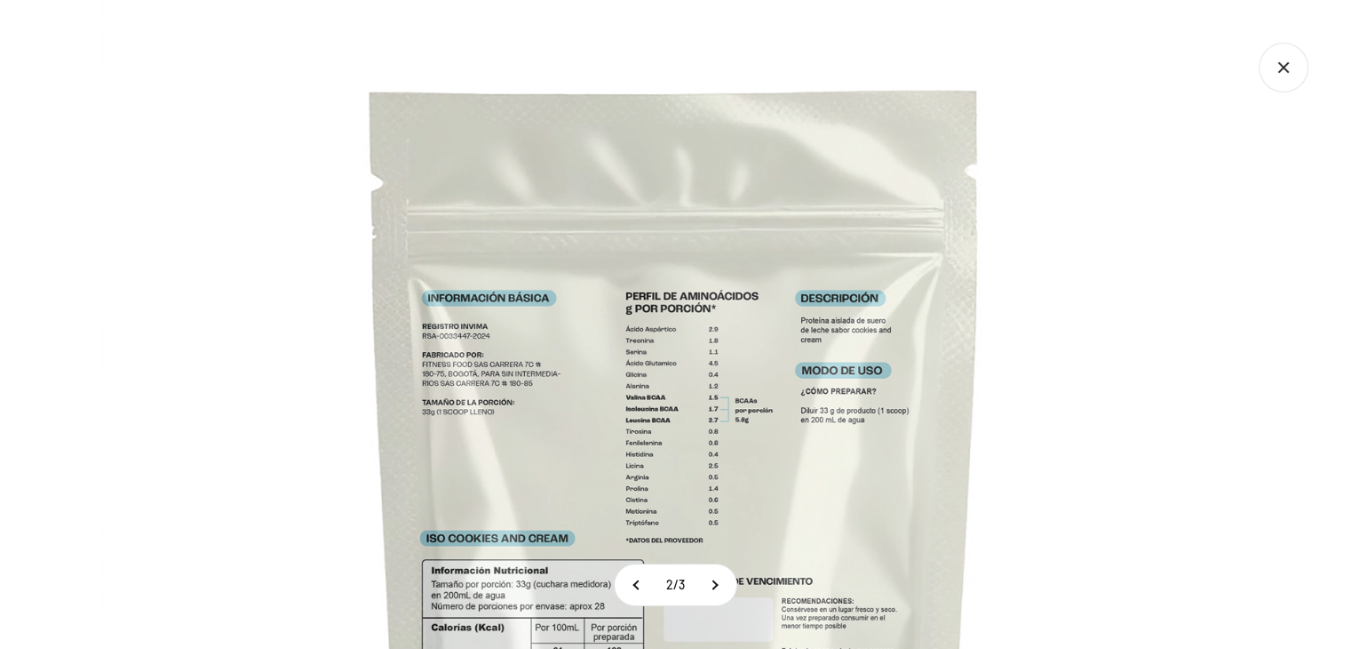
click at [1276, 61] on icon "Cerrar galería" at bounding box center [1284, 68] width 50 height 50
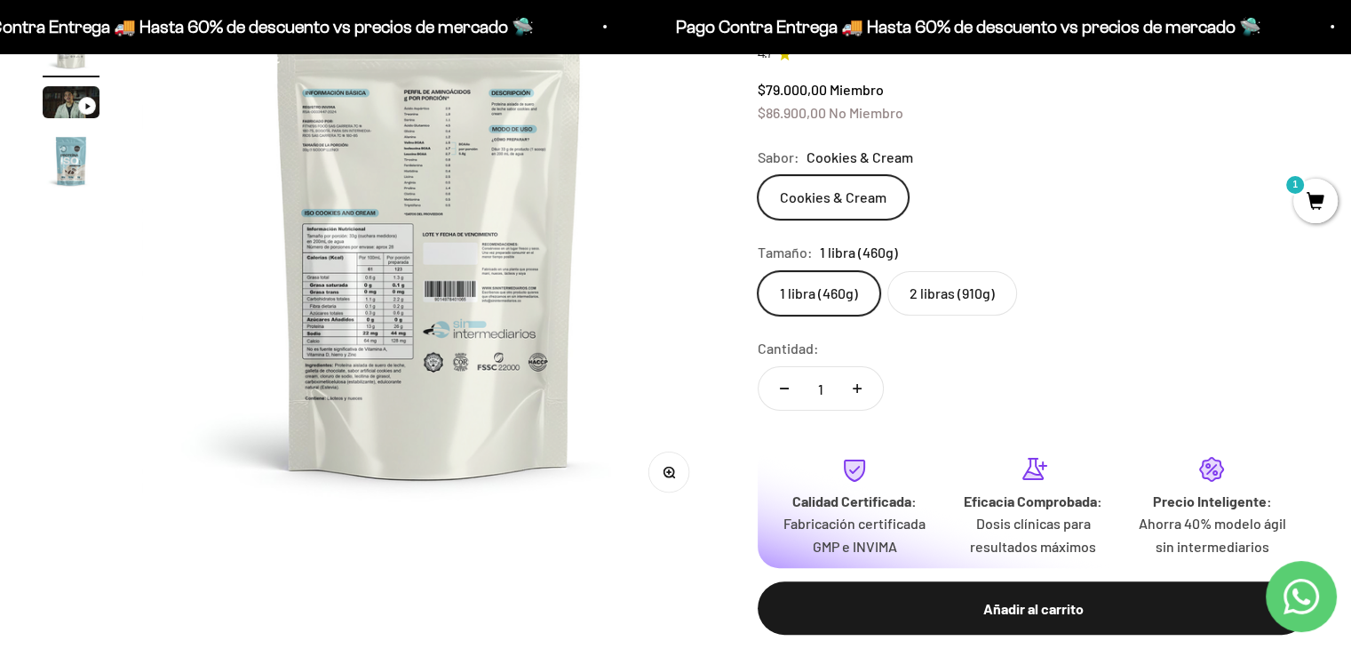
click at [945, 275] on label "2 libras (910g)" at bounding box center [952, 293] width 130 height 44
click at [758, 271] on input "2 libras (910g)" at bounding box center [757, 270] width 1 height 1
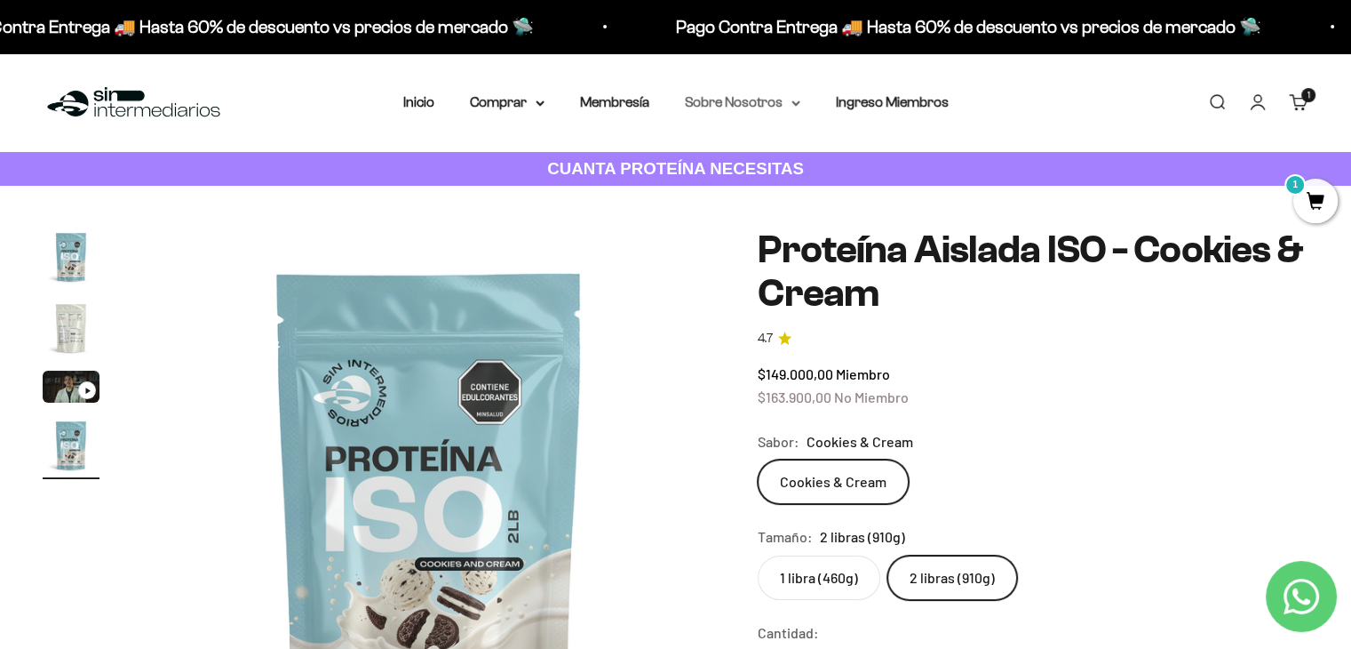
click at [750, 104] on summary "Sobre Nosotros" at bounding box center [742, 102] width 115 height 23
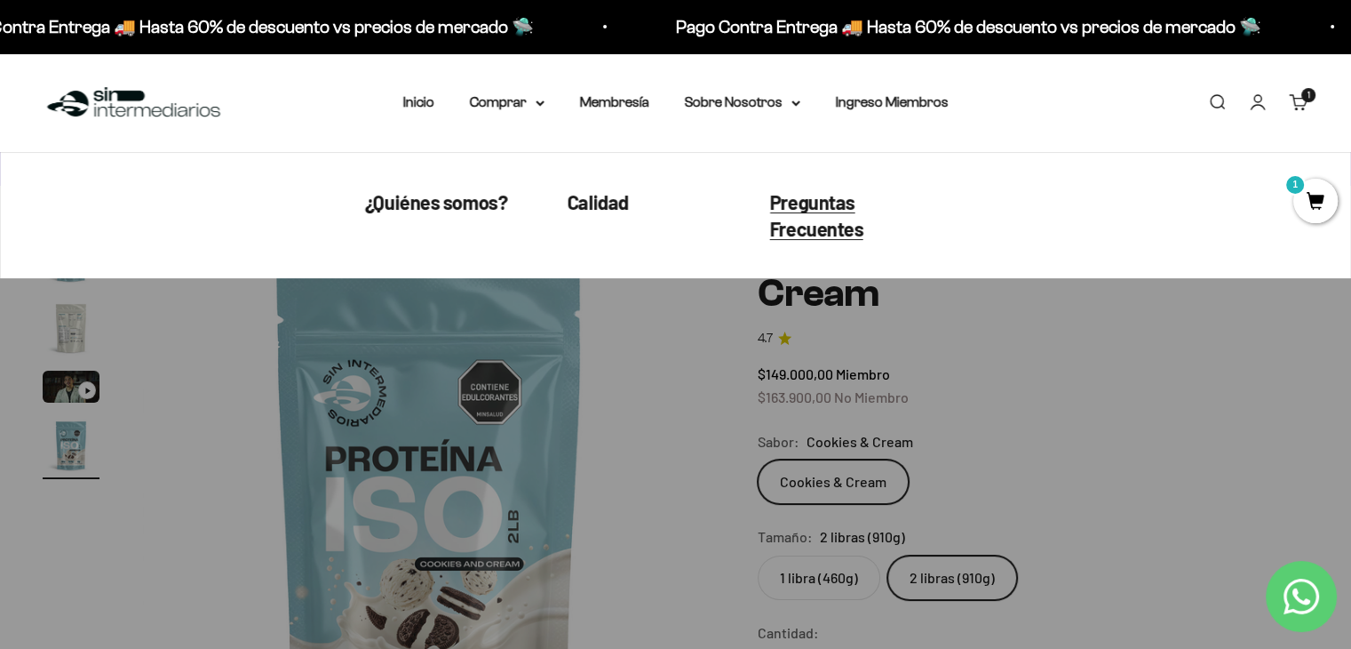
click at [801, 219] on span "Preguntas Frecuentes" at bounding box center [817, 215] width 94 height 51
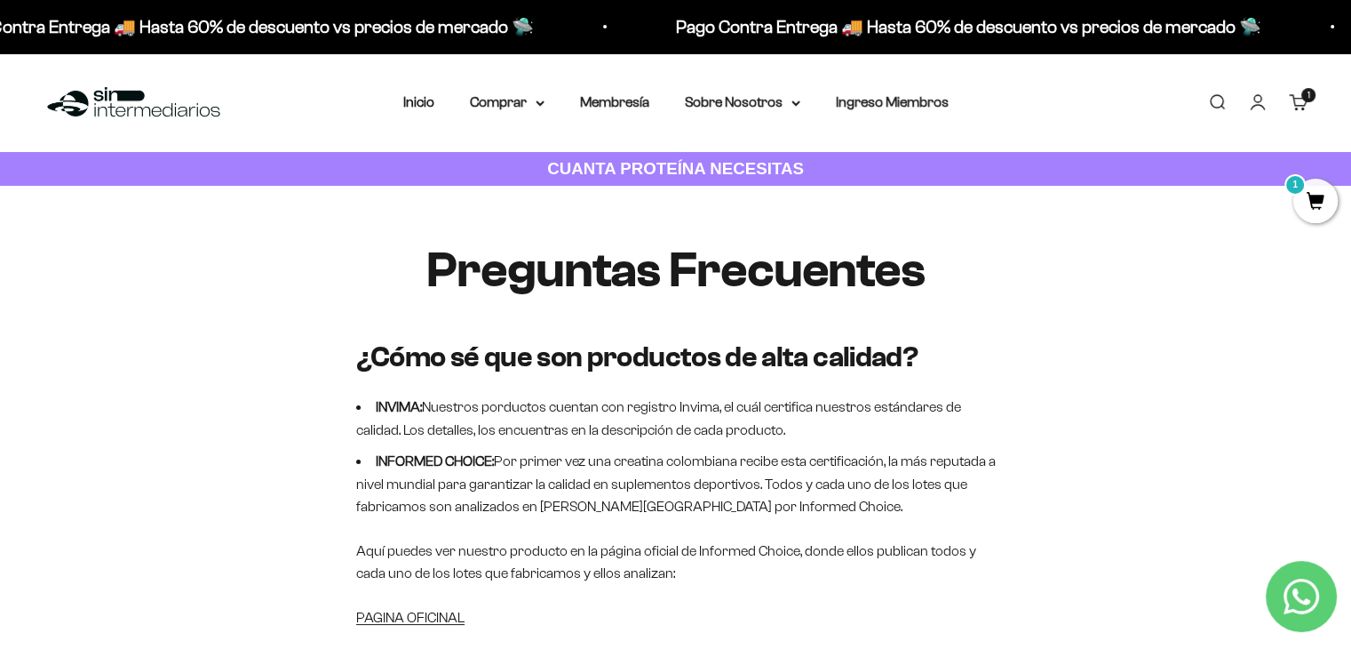
click at [1301, 201] on span "1" at bounding box center [1315, 201] width 44 height 44
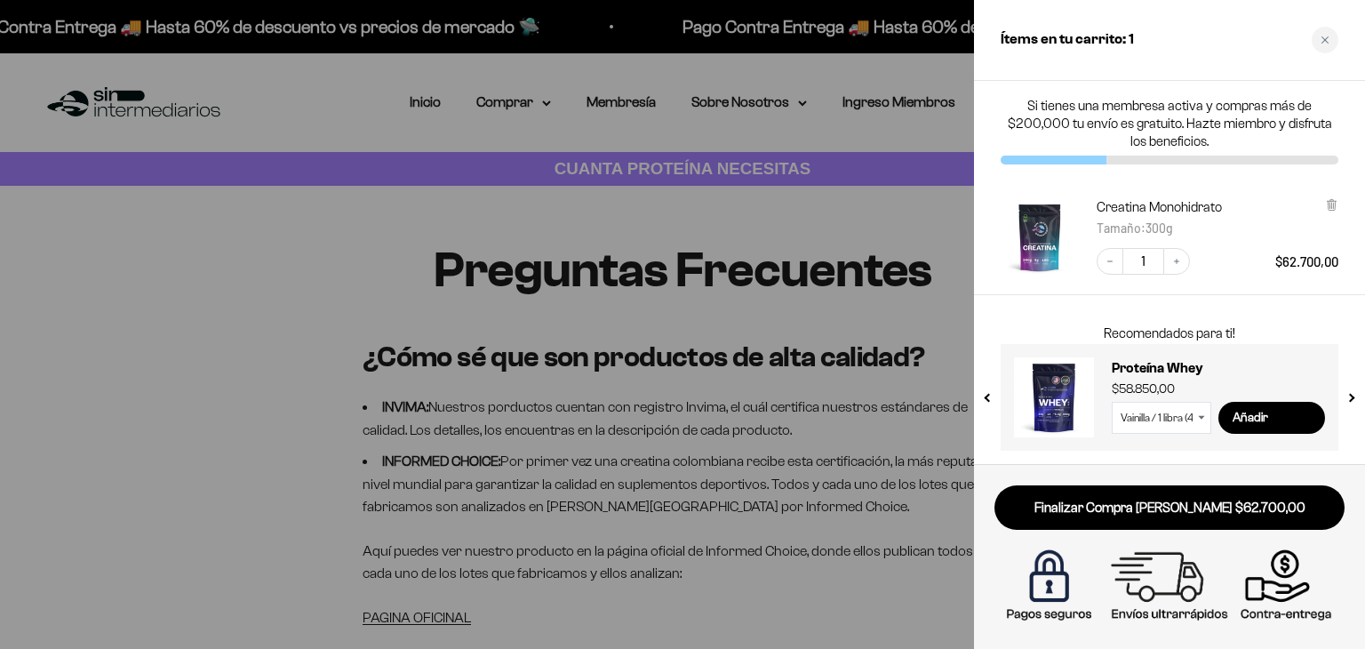
click at [1269, 218] on div "Creatina Monohidrato Tamaño : 300g" at bounding box center [1217, 218] width 242 height 41
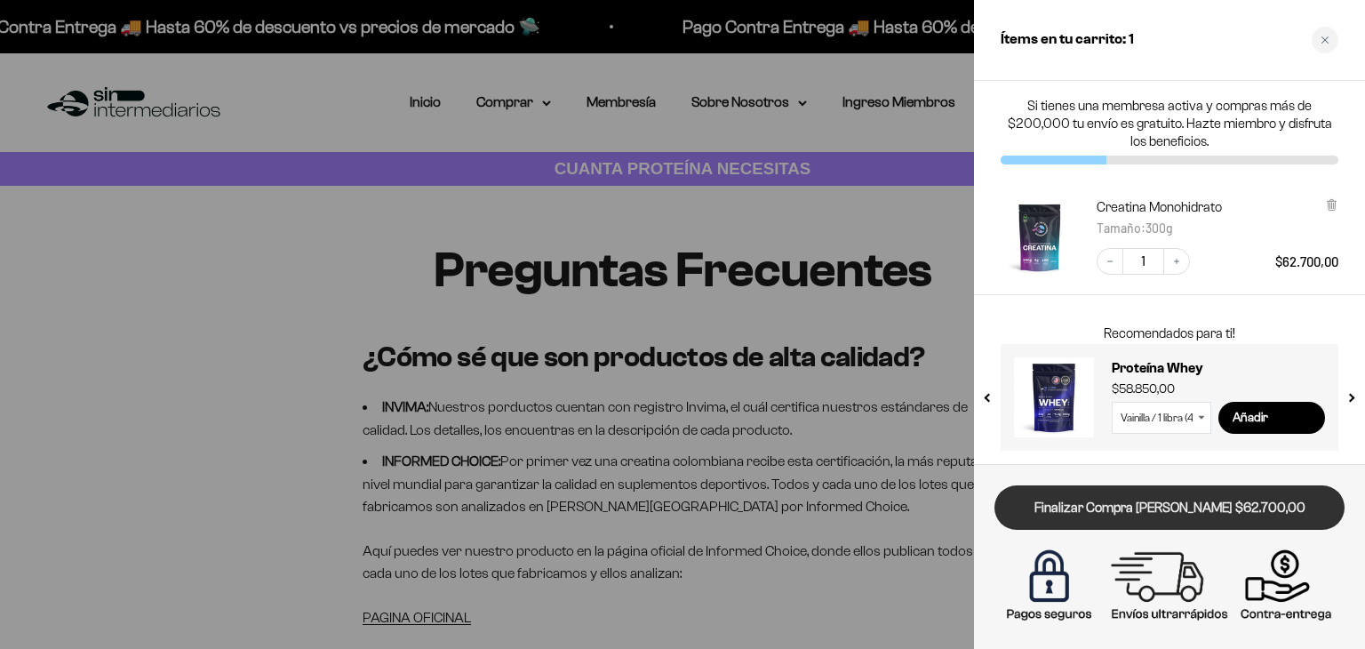
click at [1100, 511] on link "Finalizar Compra [PERSON_NAME] $62.700,00" at bounding box center [1169, 507] width 350 height 45
